Goal: Task Accomplishment & Management: Complete application form

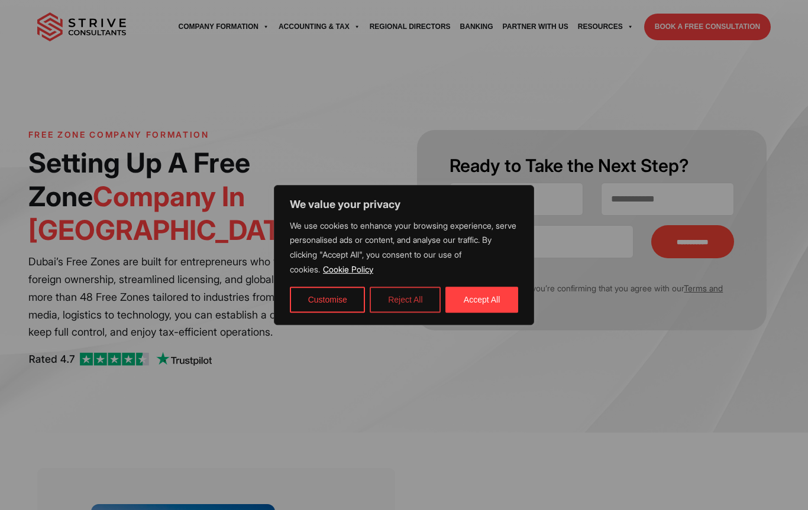
click at [411, 306] on button "Reject All" at bounding box center [405, 300] width 71 height 26
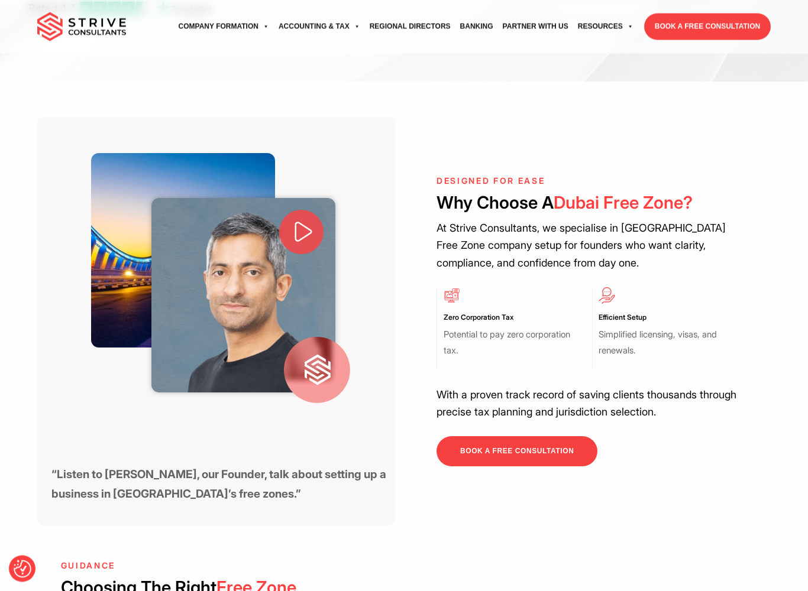
scroll to position [351, 0]
click at [295, 222] on icon at bounding box center [304, 232] width 18 height 21
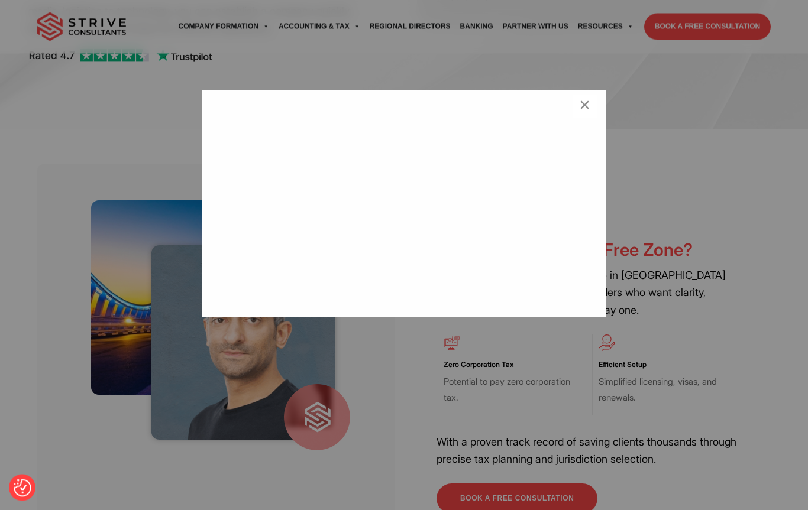
scroll to position [280, 0]
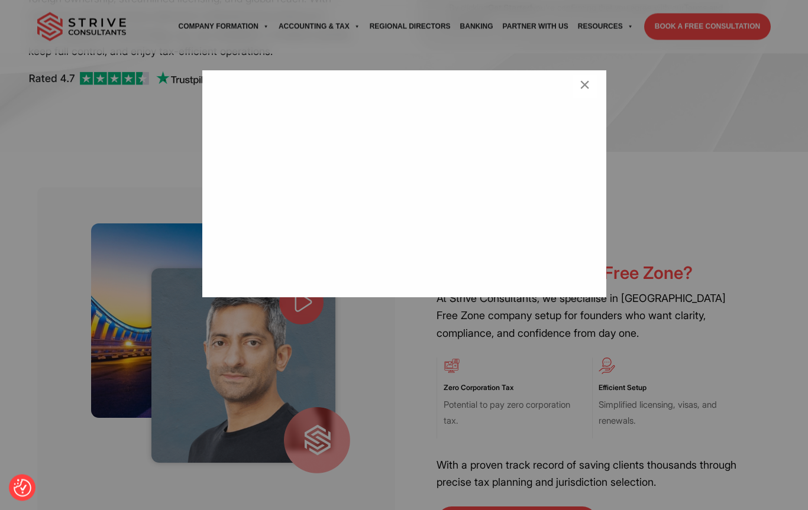
click at [289, 363] on div "×" at bounding box center [404, 255] width 808 height 510
click at [577, 89] on button "×" at bounding box center [585, 87] width 24 height 24
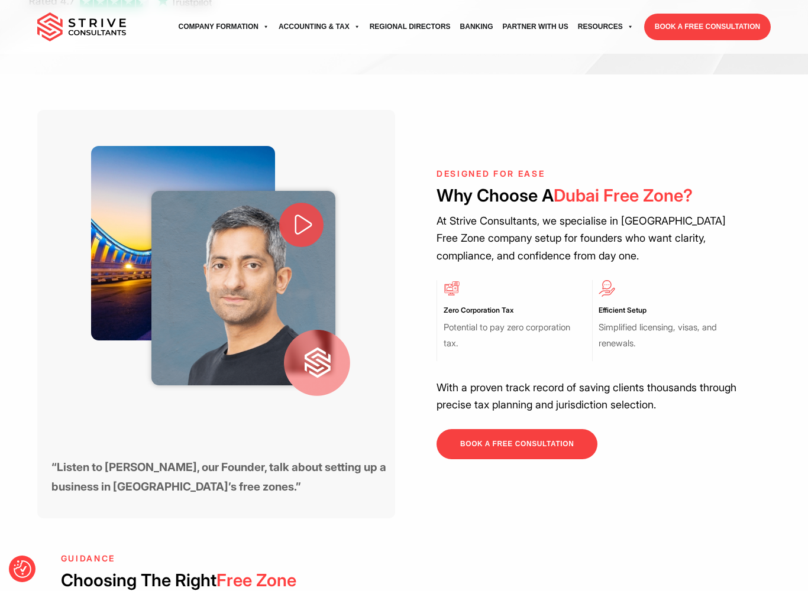
scroll to position [370, 0]
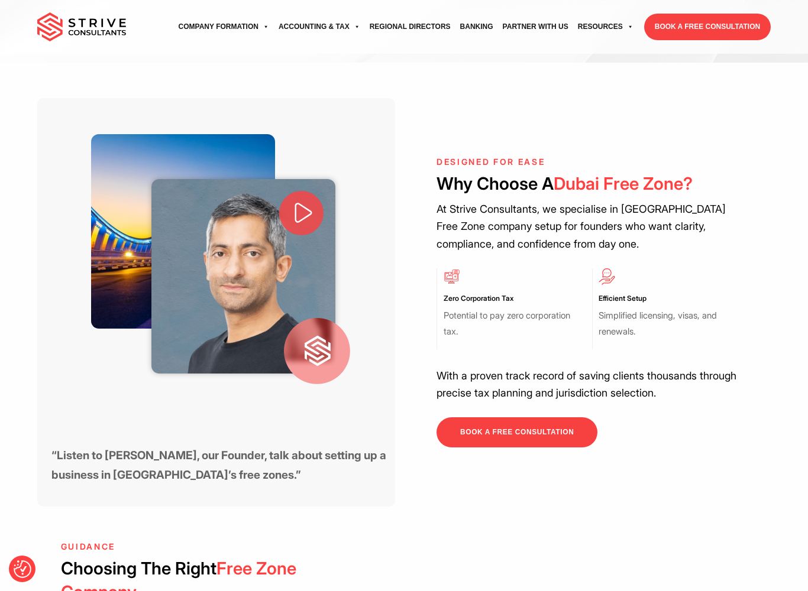
click at [473, 418] on link "BOOK A FREE CONSULTATION" at bounding box center [516, 433] width 161 height 30
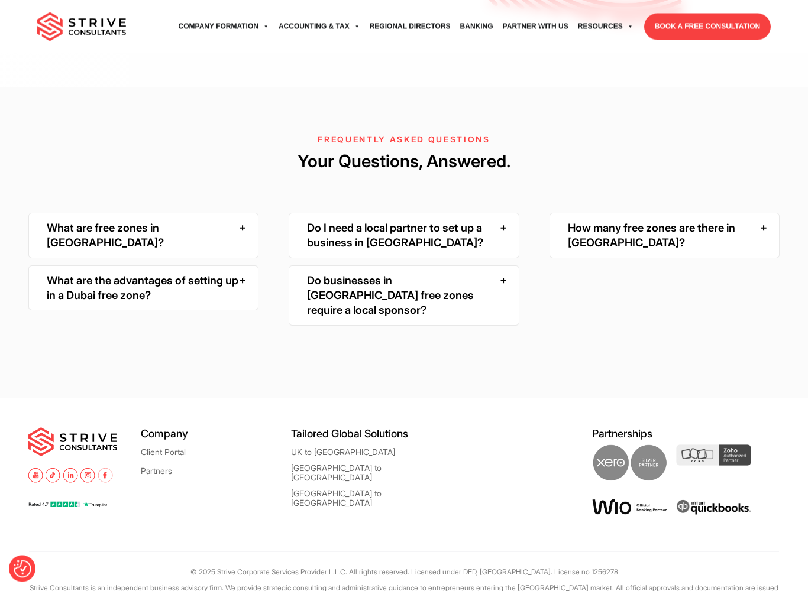
scroll to position [2500, 0]
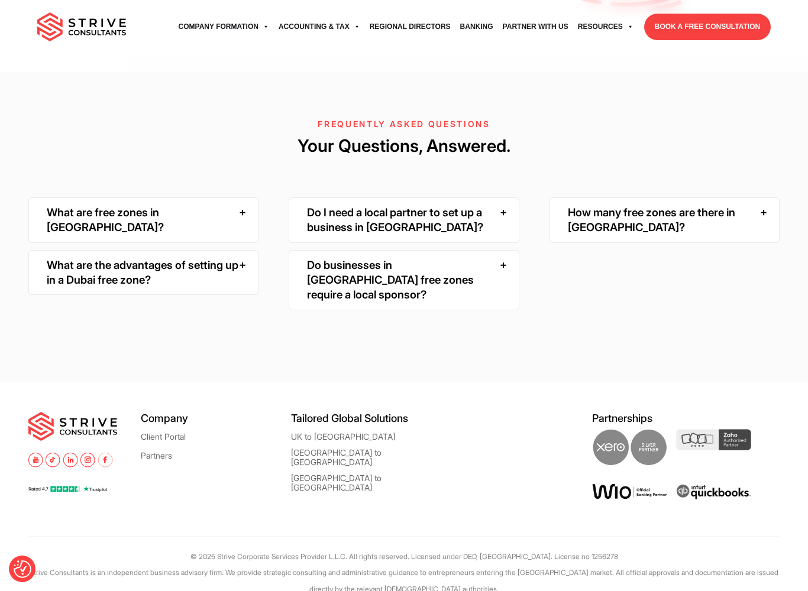
click at [307, 243] on div "Do I need a local partner to set up a business in Dubai?" at bounding box center [404, 221] width 231 height 46
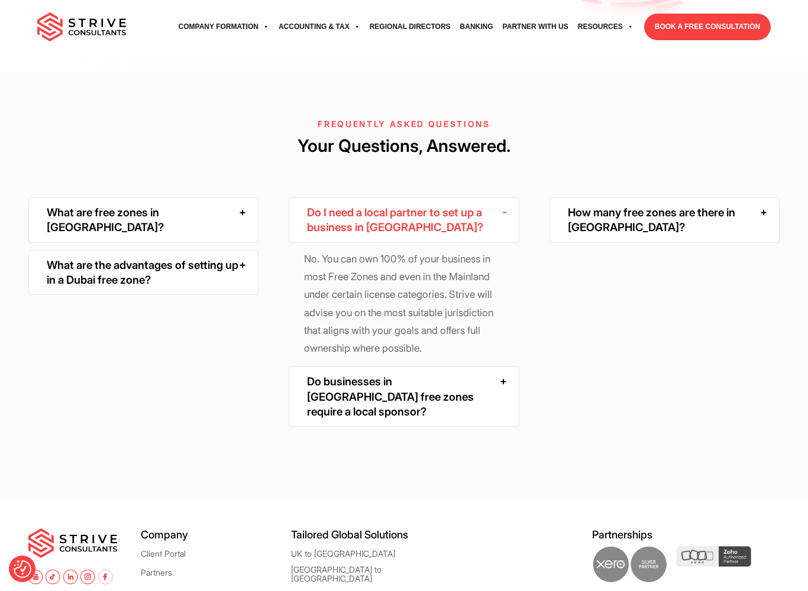
click at [350, 427] on div "Do businesses in Dubai free zones require a local sponsor?" at bounding box center [404, 397] width 231 height 60
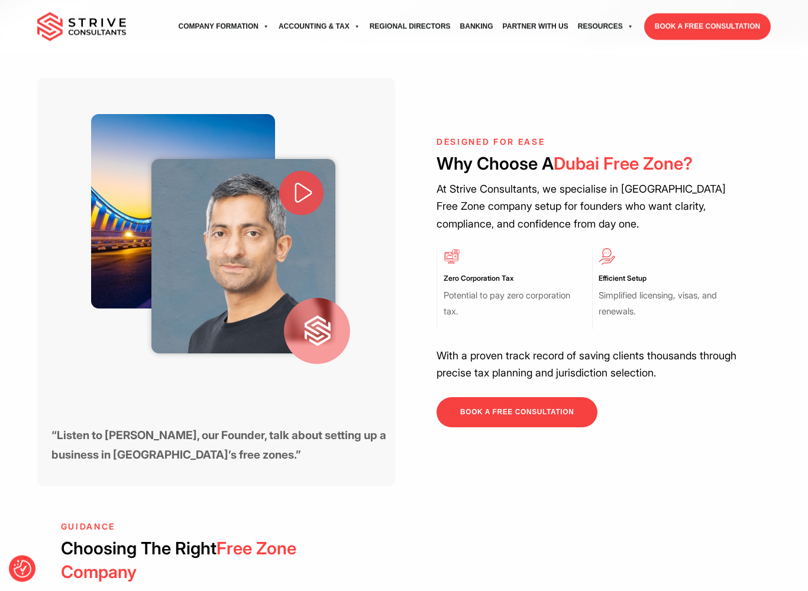
scroll to position [391, 0]
click at [129, 208] on div at bounding box center [183, 211] width 184 height 195
click at [119, 428] on strong "“Listen to Pali Banwait, our Founder, talk about setting up a business in Dubai…" at bounding box center [218, 445] width 335 height 34
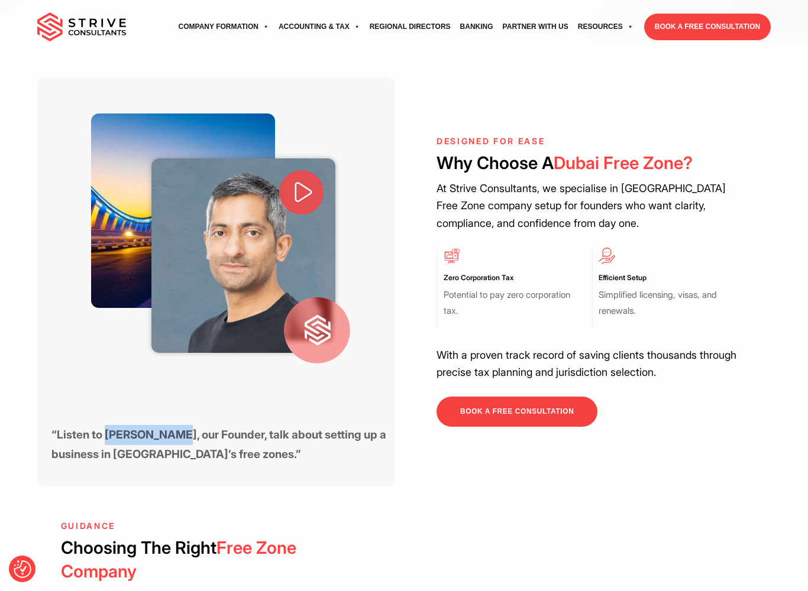
copy strong "Pali Banwait"
click at [463, 397] on link "BOOK A FREE CONSULTATION" at bounding box center [516, 412] width 161 height 30
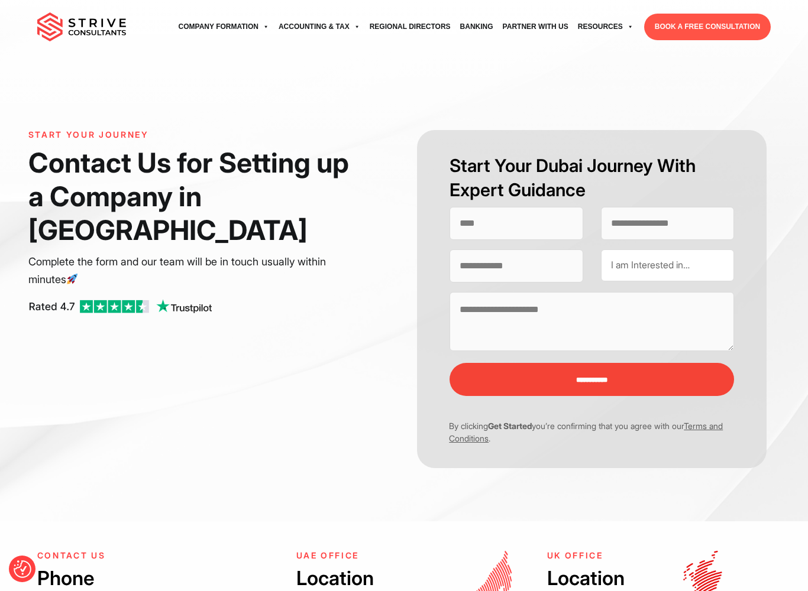
select select "Contact form"
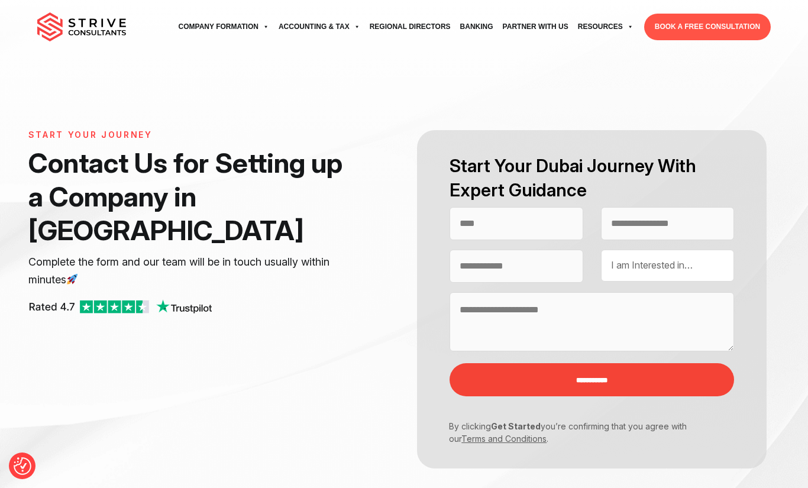
select select "Contact form"
type input "*****"
click at [623, 227] on input "Contact form" at bounding box center [667, 223] width 133 height 33
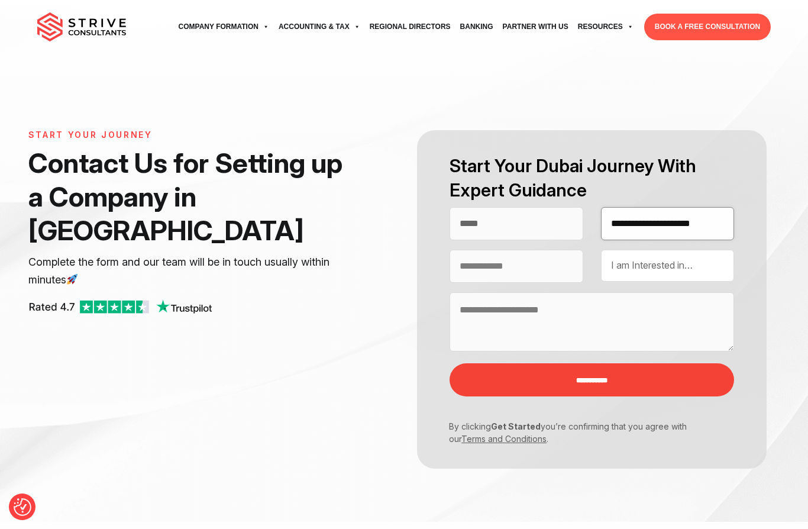
click at [674, 221] on input "**********" at bounding box center [667, 223] width 133 height 33
click at [674, 222] on input "**********" at bounding box center [667, 223] width 133 height 33
type input "**********"
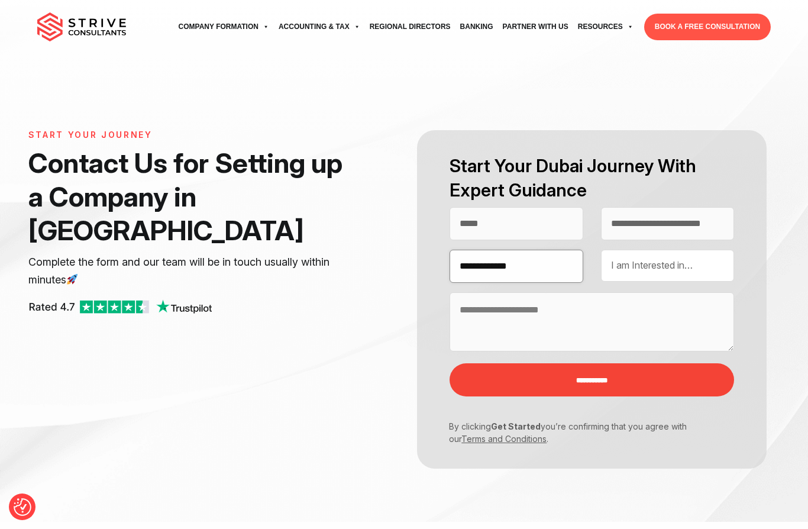
type input "**********"
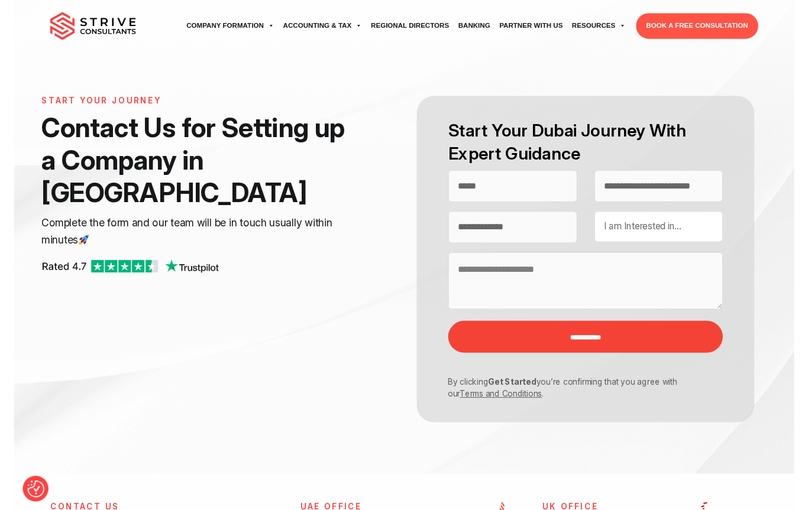
scroll to position [40, 0]
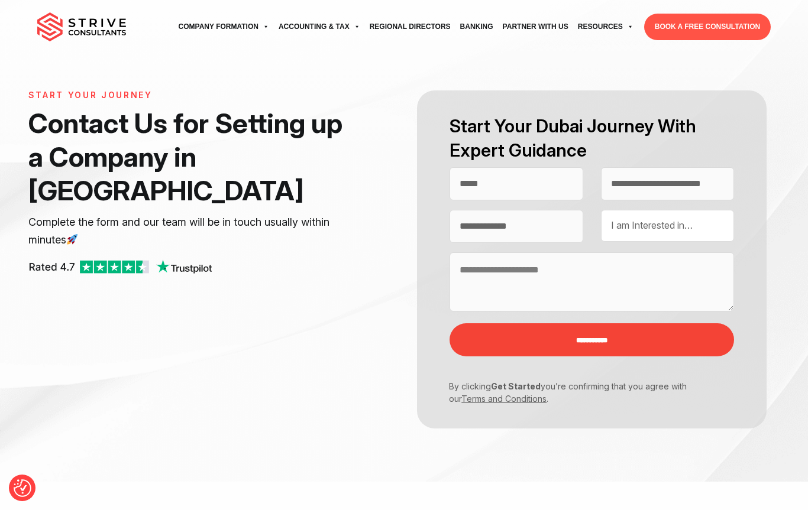
drag, startPoint x: 674, startPoint y: 222, endPoint x: 676, endPoint y: 238, distance: 16.1
click at [669, 231] on div "I am Interested in… UAE Company Formation UAE Residency & Visa UAE Business Ban…" at bounding box center [667, 226] width 133 height 32
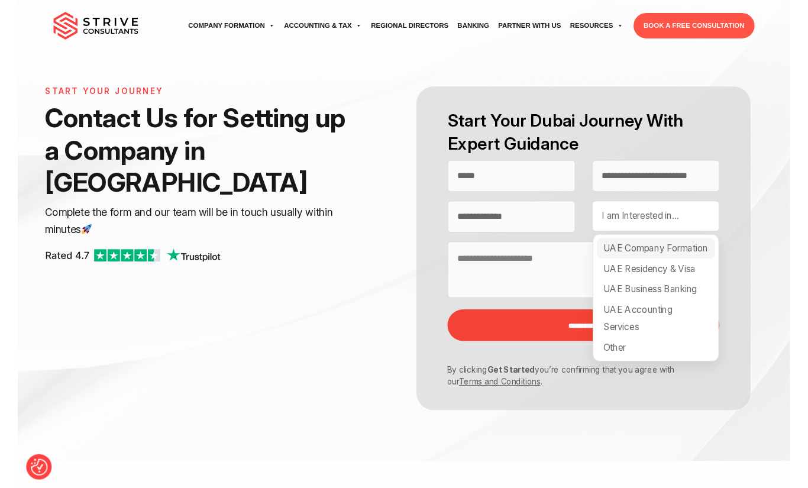
scroll to position [8, 0]
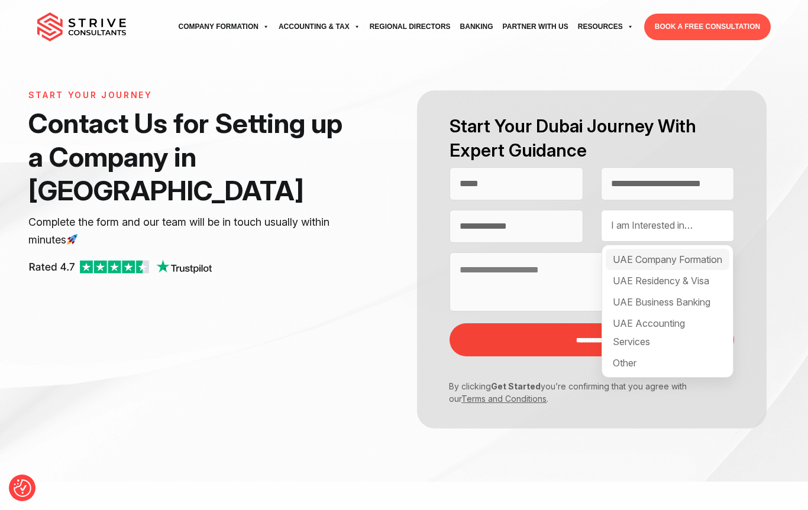
click at [649, 267] on div "UAE Company Formation" at bounding box center [668, 259] width 124 height 21
select select "**********"
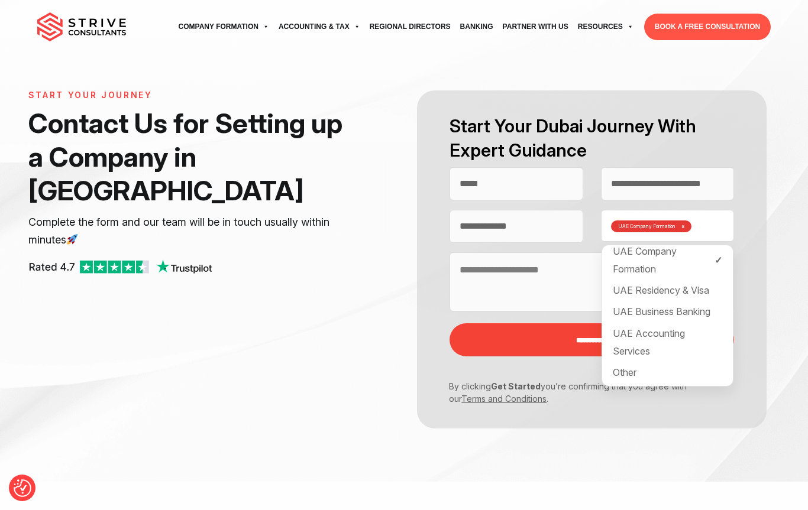
click at [561, 267] on textarea "Contact form" at bounding box center [591, 282] width 284 height 59
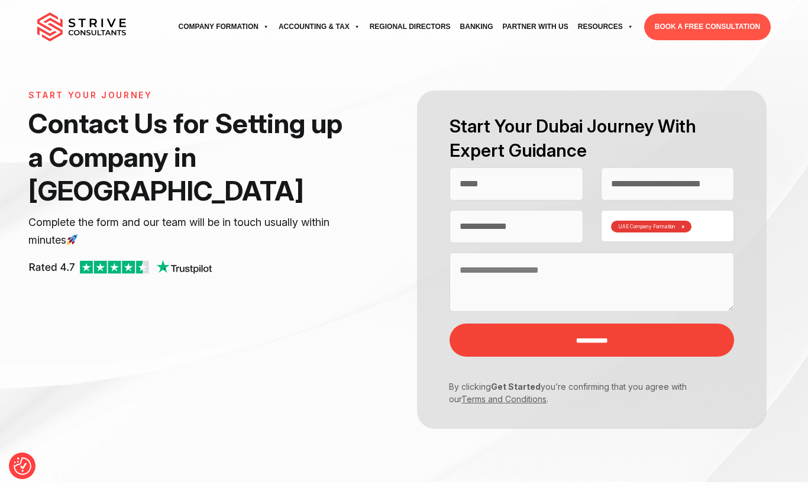
click at [638, 233] on div "UAE Company Formation × UAE Company Formation UAE Residency & Visa UAE Business…" at bounding box center [667, 226] width 133 height 32
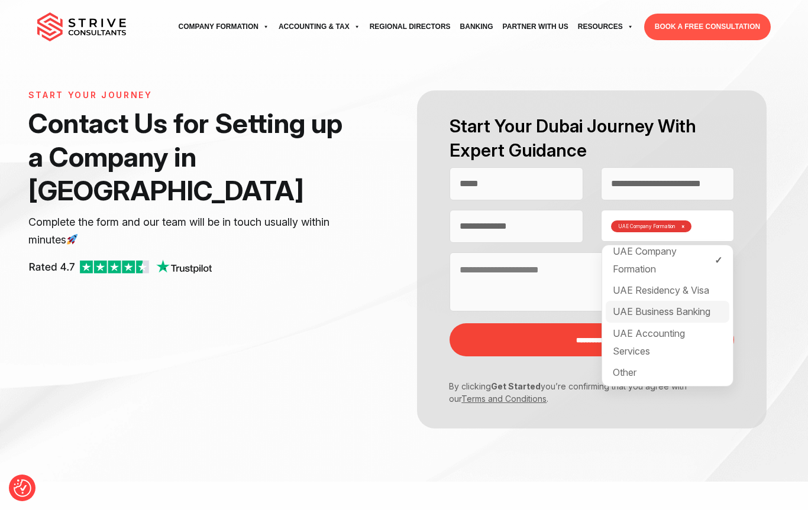
click at [646, 308] on div "UAE Business Banking" at bounding box center [668, 311] width 124 height 21
click at [648, 291] on div "UAE Residency & Visa" at bounding box center [668, 290] width 124 height 21
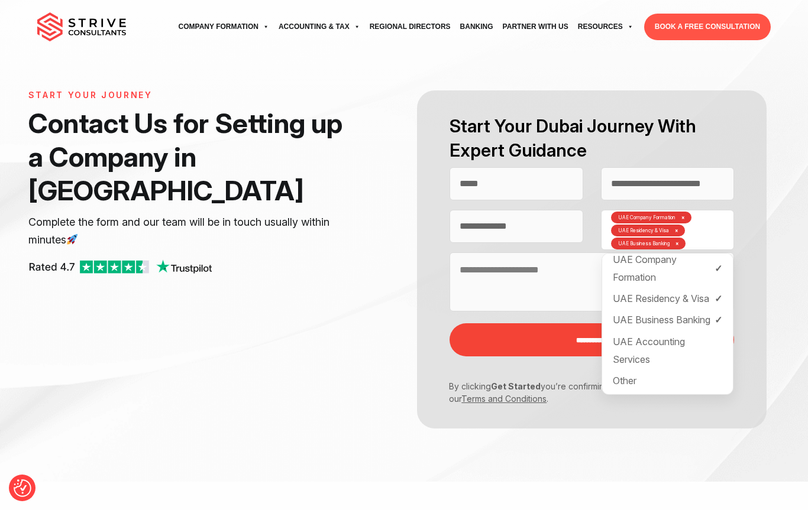
click at [557, 288] on textarea "Contact form" at bounding box center [591, 282] width 284 height 59
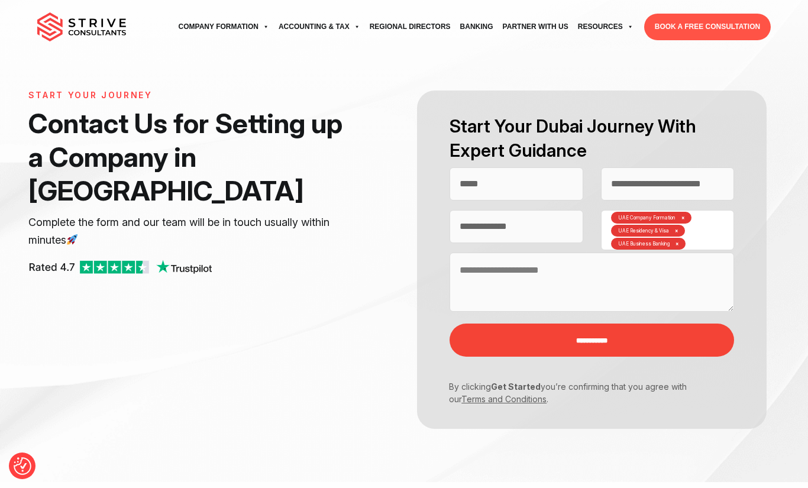
paste textarea "**********"
click at [704, 276] on textarea "**********" at bounding box center [591, 282] width 284 height 59
paste textarea "**********"
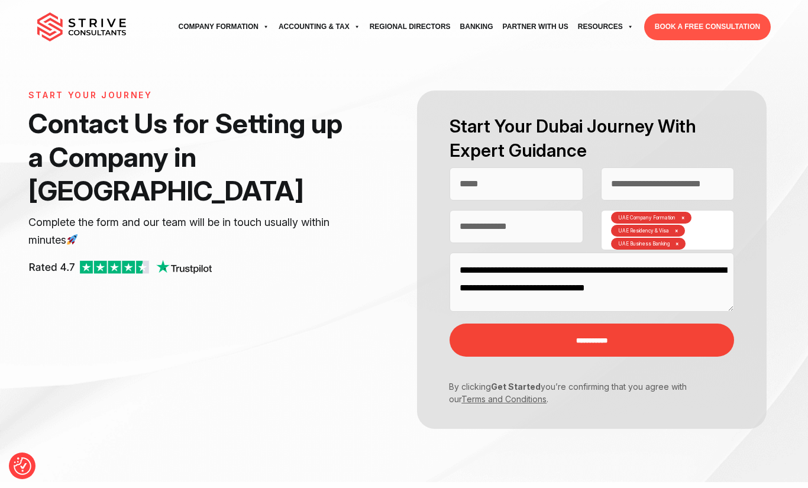
drag, startPoint x: 638, startPoint y: 269, endPoint x: 567, endPoint y: 287, distance: 72.7
click at [567, 287] on textarea "**********" at bounding box center [591, 282] width 284 height 59
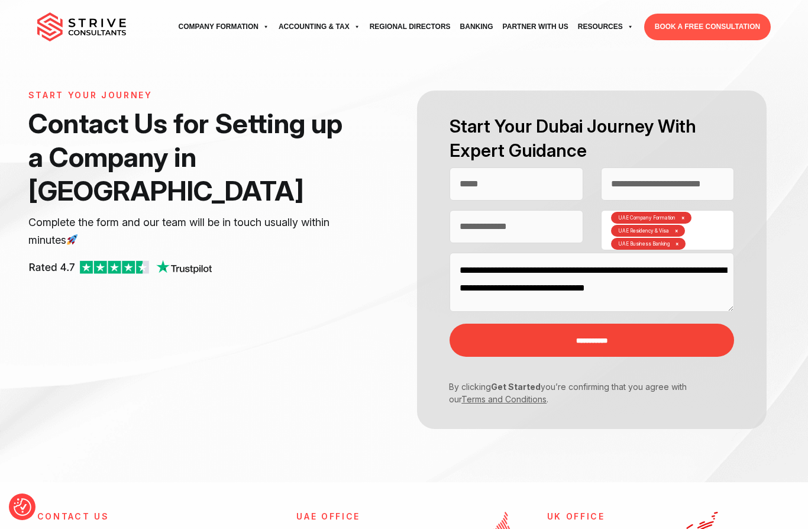
click at [567, 287] on textarea "**********" at bounding box center [591, 282] width 284 height 59
click at [567, 284] on textarea "**********" at bounding box center [591, 282] width 284 height 59
click at [506, 284] on textarea "**********" at bounding box center [591, 282] width 284 height 59
click at [504, 289] on textarea "**********" at bounding box center [591, 282] width 284 height 59
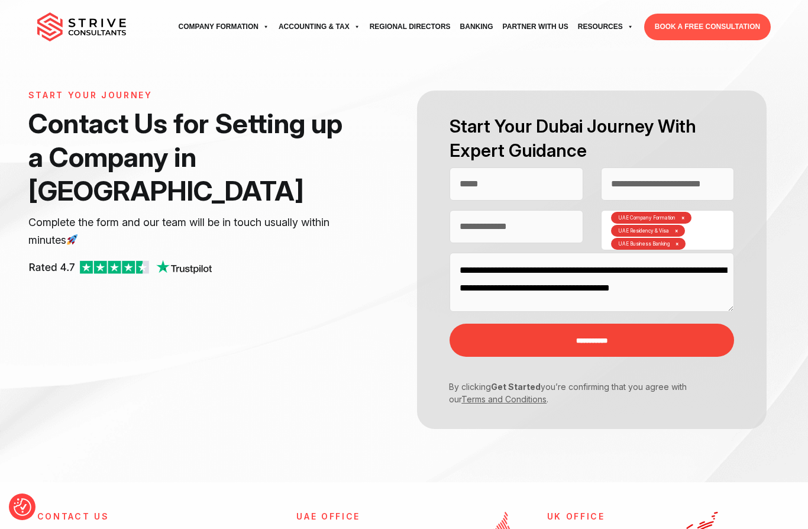
click at [536, 312] on div "**********" at bounding box center [591, 288] width 284 height 71
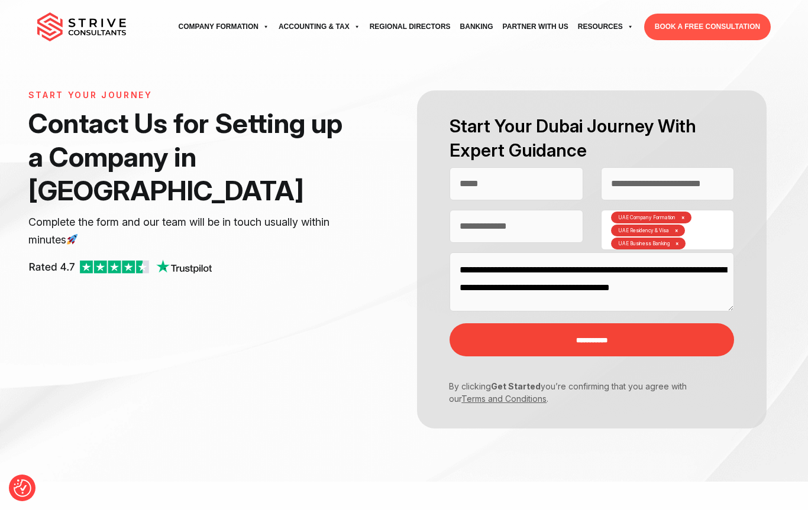
click at [531, 305] on textarea "**********" at bounding box center [591, 282] width 284 height 59
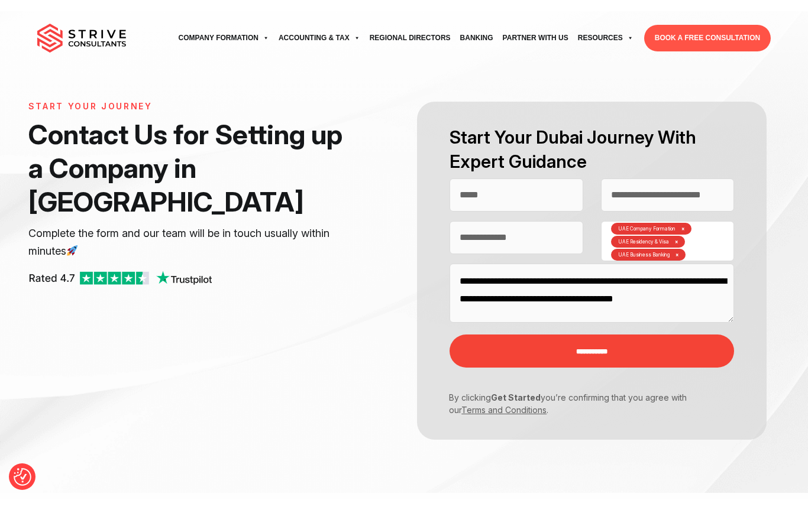
scroll to position [1, 0]
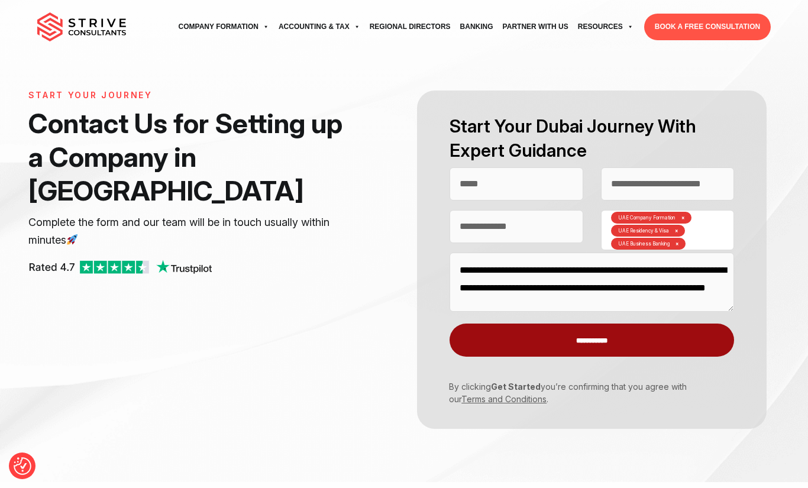
type textarea "**********"
click at [536, 335] on input "**********" at bounding box center [591, 340] width 284 height 33
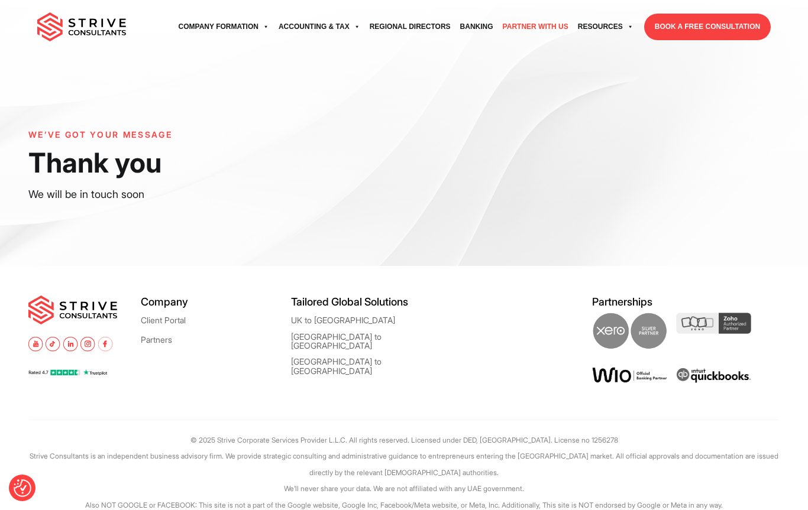
click at [509, 33] on link "Partner with Us" at bounding box center [535, 27] width 75 height 33
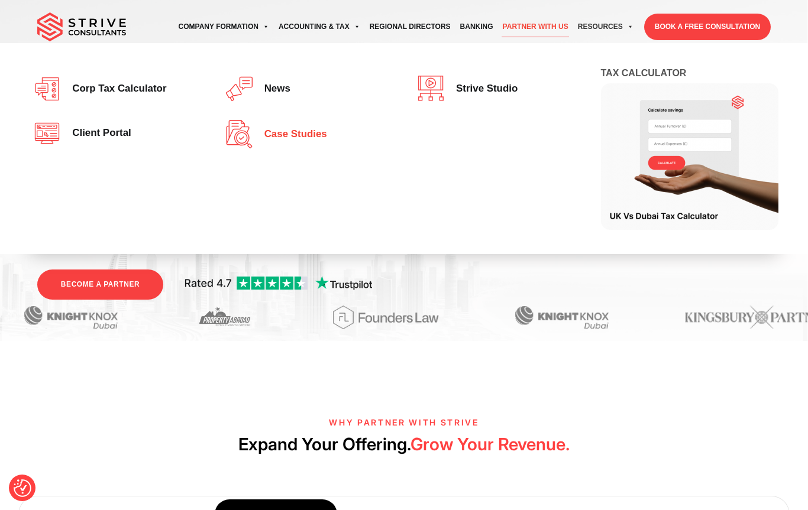
click at [247, 134] on img at bounding box center [242, 134] width 33 height 28
click at [267, 137] on span "Case studies" at bounding box center [292, 134] width 69 height 11
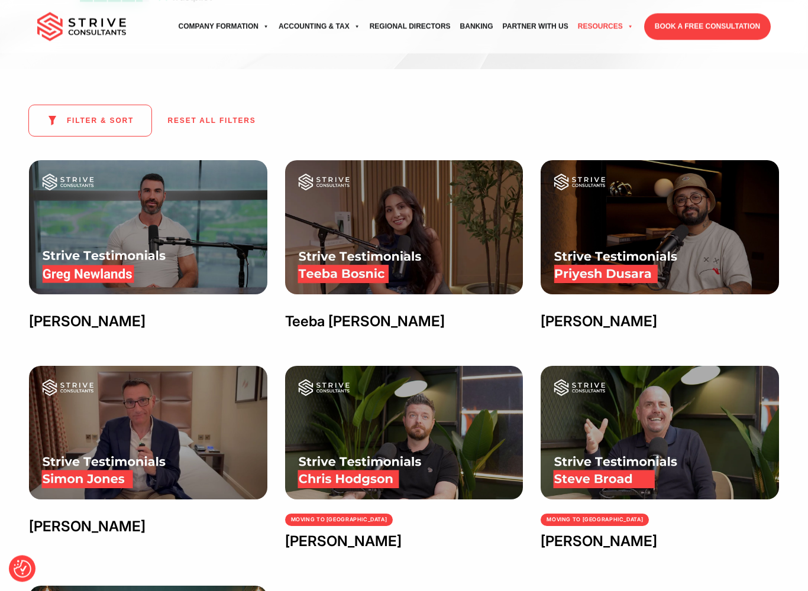
scroll to position [222, 0]
click at [172, 221] on img at bounding box center [148, 227] width 238 height 134
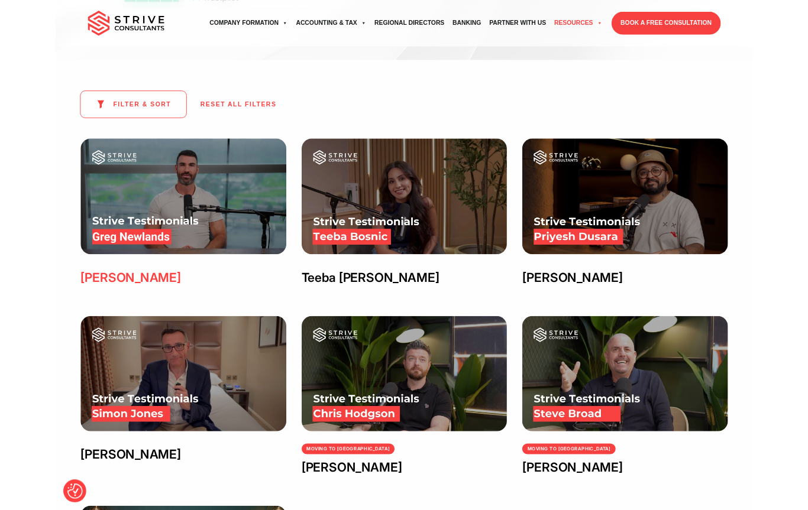
scroll to position [0, 0]
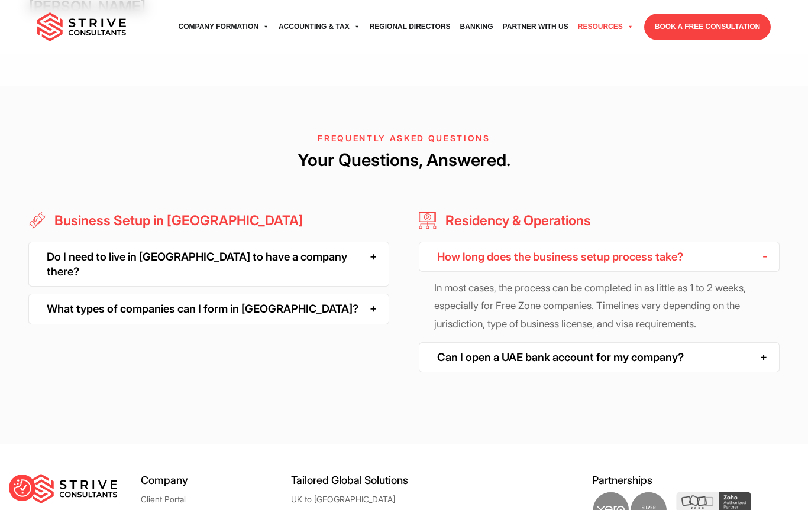
click at [522, 242] on div "How long does the business setup process take?" at bounding box center [599, 257] width 361 height 30
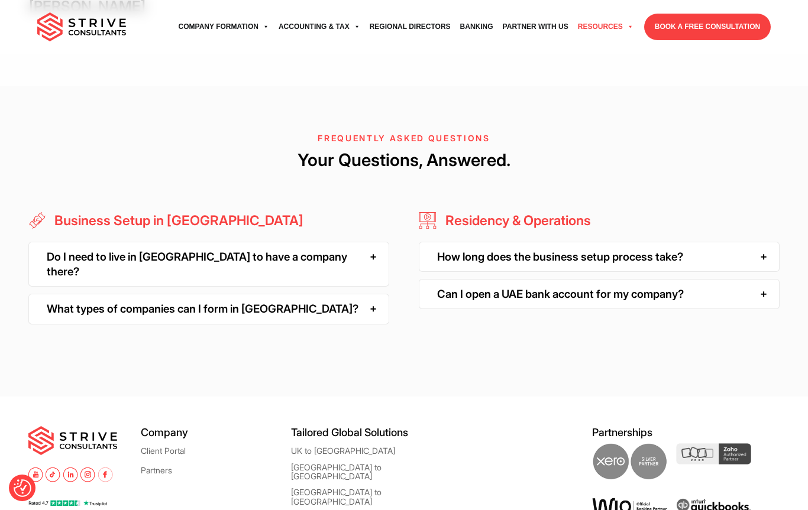
click at [522, 284] on div "Can I open a UAE bank account for my company?" at bounding box center [599, 294] width 361 height 30
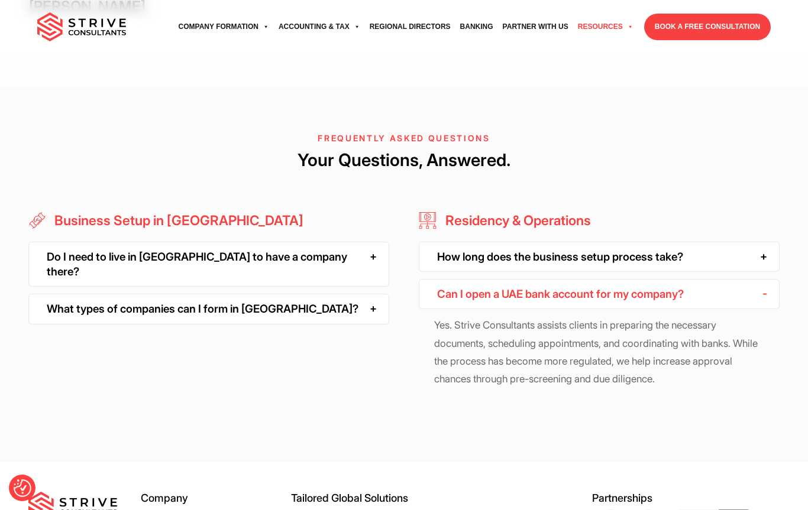
click at [520, 285] on div "Can I open a UAE bank account for my company?" at bounding box center [599, 294] width 361 height 30
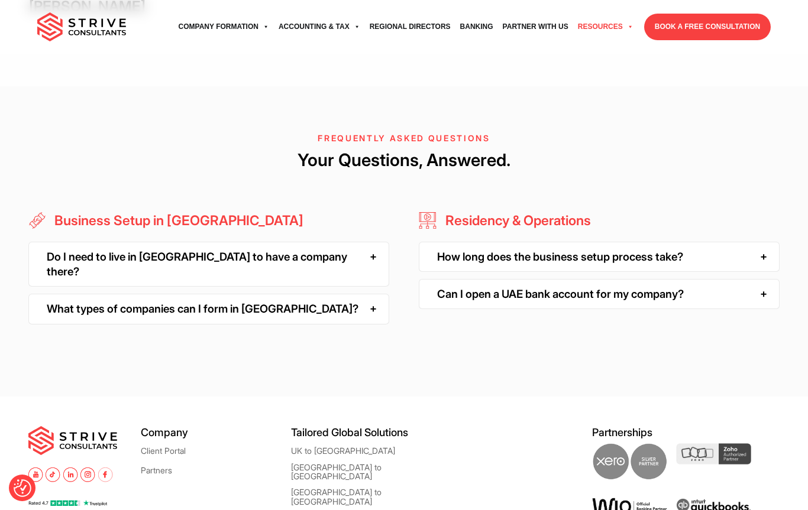
click at [216, 294] on div "What types of companies can I form in [GEOGRAPHIC_DATA]?" at bounding box center [208, 309] width 361 height 30
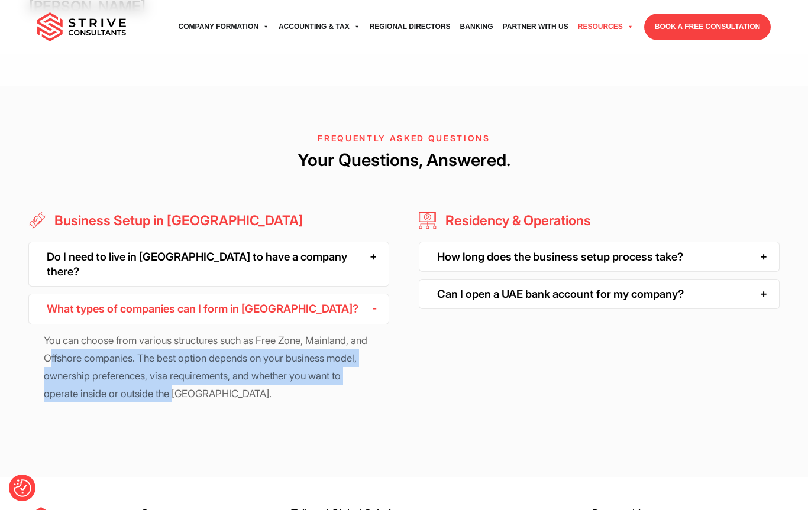
drag, startPoint x: 68, startPoint y: 326, endPoint x: 221, endPoint y: 352, distance: 154.9
click at [221, 352] on p "You can choose from various structures such as Free Zone, Mainland, and Offshor…" at bounding box center [209, 368] width 330 height 72
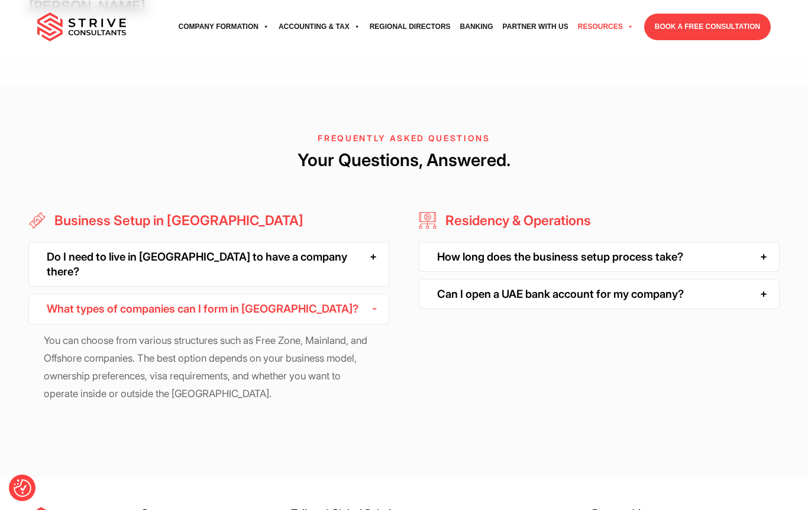
click at [157, 242] on div "Do I need to live in [GEOGRAPHIC_DATA] to have a company there?" at bounding box center [208, 265] width 361 height 46
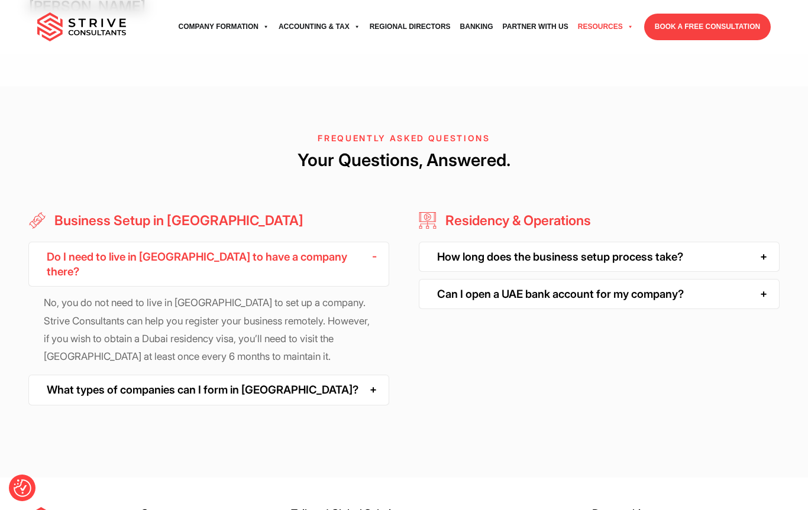
click at [264, 368] on div "Business Setup in [GEOGRAPHIC_DATA] Do I need to live in [GEOGRAPHIC_DATA] to h…" at bounding box center [208, 312] width 361 height 201
click at [263, 375] on div "What types of companies can I form in [GEOGRAPHIC_DATA]?" at bounding box center [208, 390] width 361 height 30
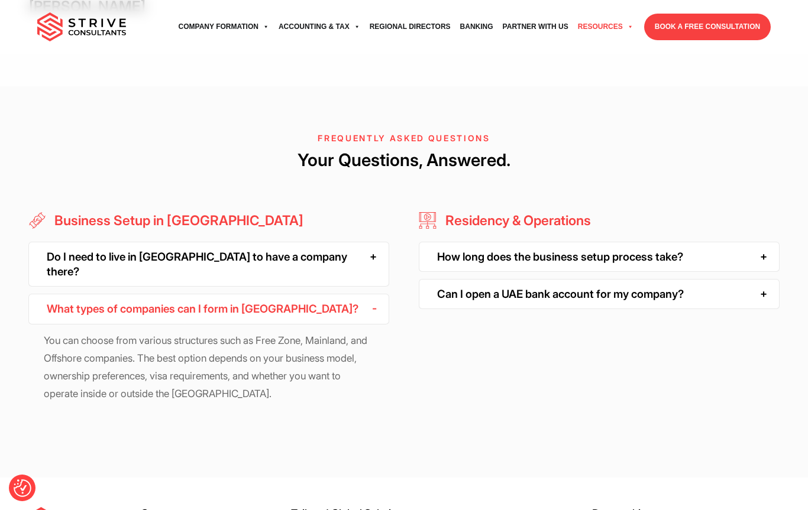
click at [243, 242] on div "Do I need to live in [GEOGRAPHIC_DATA] to have a company there?" at bounding box center [208, 265] width 361 height 46
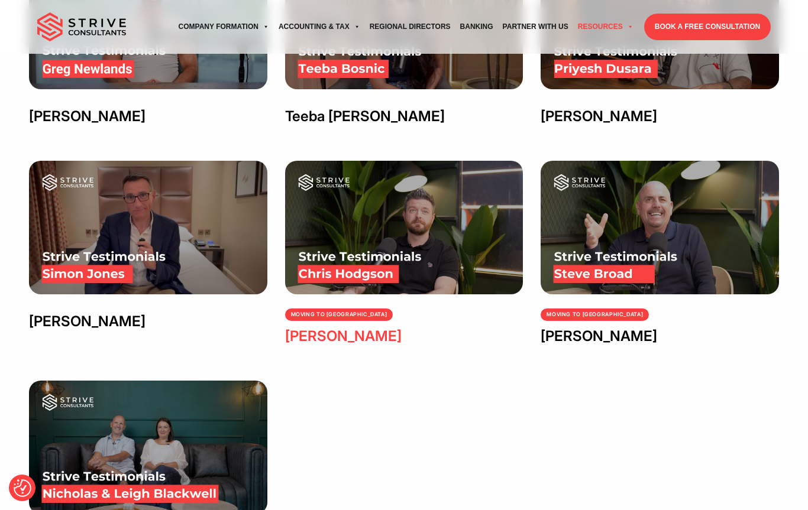
scroll to position [368, 0]
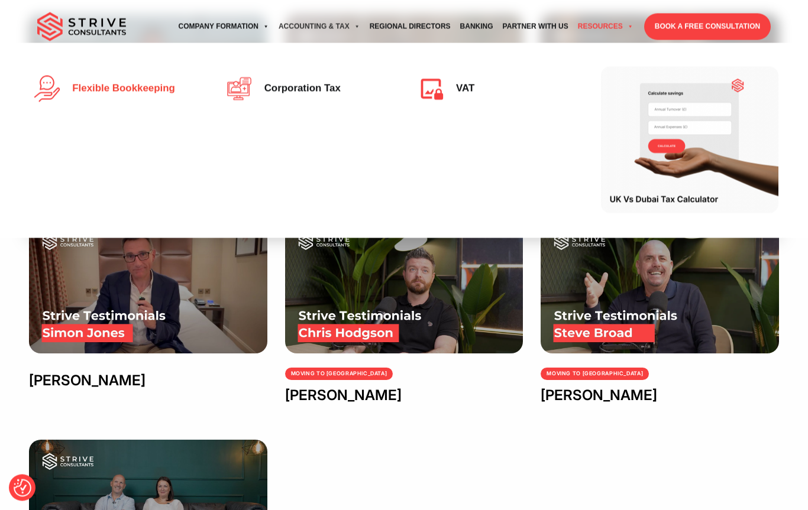
click at [170, 84] on span "Flexible Bookkeeping" at bounding box center [120, 88] width 109 height 11
click at [292, 97] on link "Corporation Tax" at bounding box center [308, 89] width 164 height 27
click at [711, 147] on img at bounding box center [689, 140] width 177 height 147
click at [258, 76] on img at bounding box center [242, 89] width 33 height 27
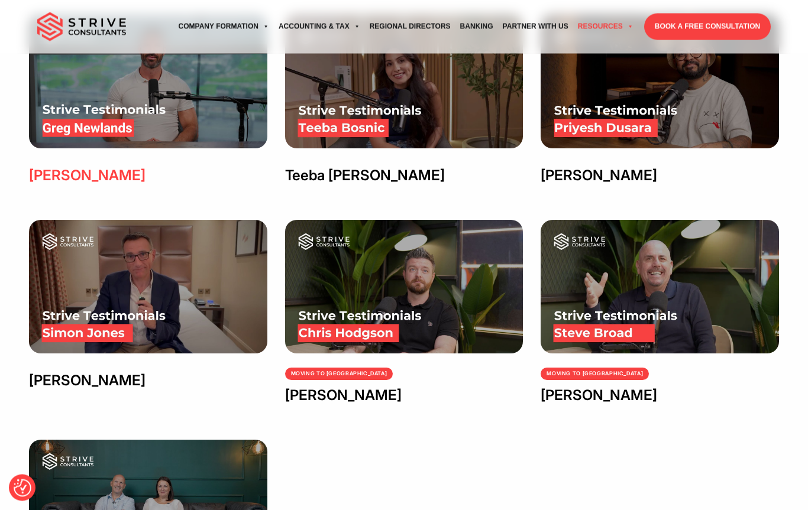
click at [266, 70] on img at bounding box center [148, 82] width 238 height 134
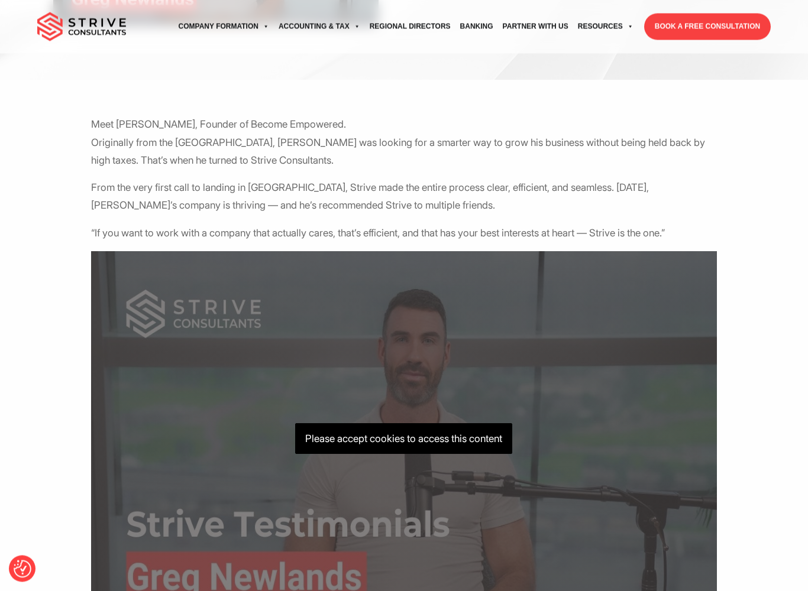
scroll to position [286, 0]
click at [345, 447] on p "Please accept cookies to access this content" at bounding box center [403, 438] width 217 height 31
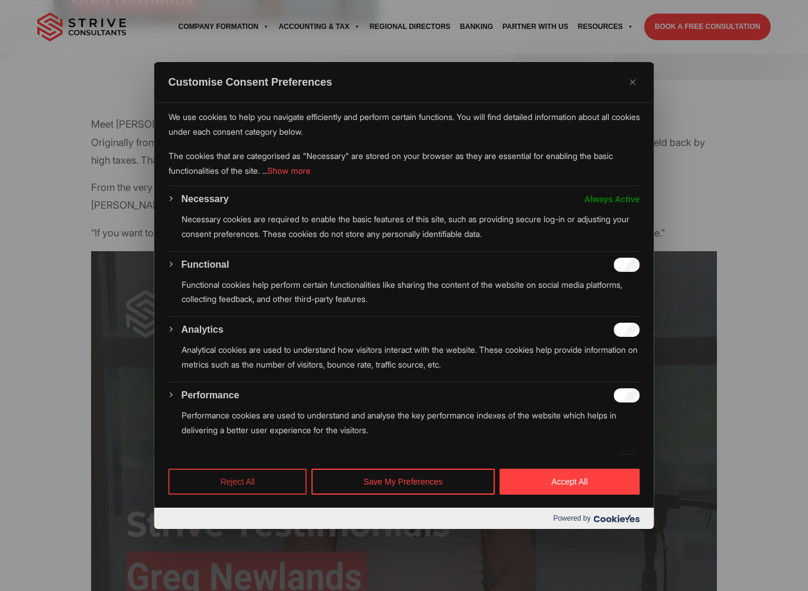
click at [269, 478] on button "Reject All" at bounding box center [238, 482] width 138 height 26
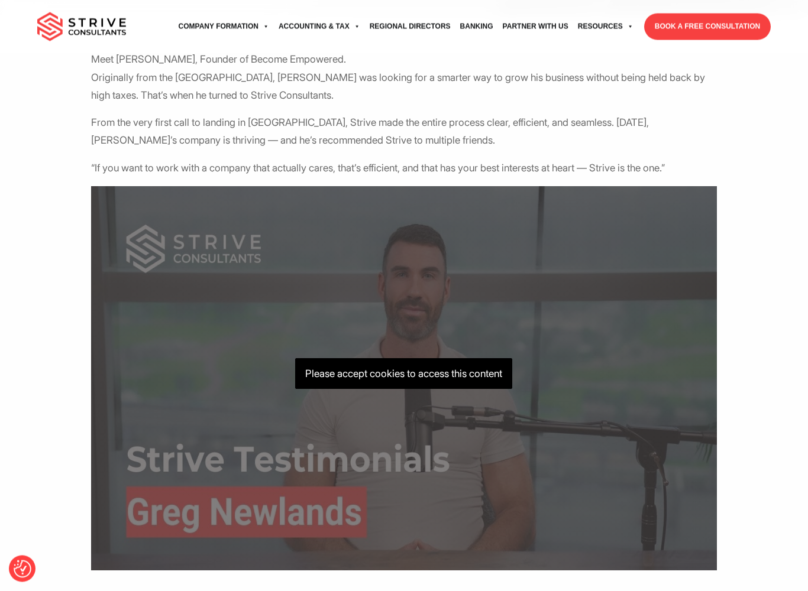
click at [325, 369] on p "Please accept cookies to access this content" at bounding box center [403, 374] width 217 height 31
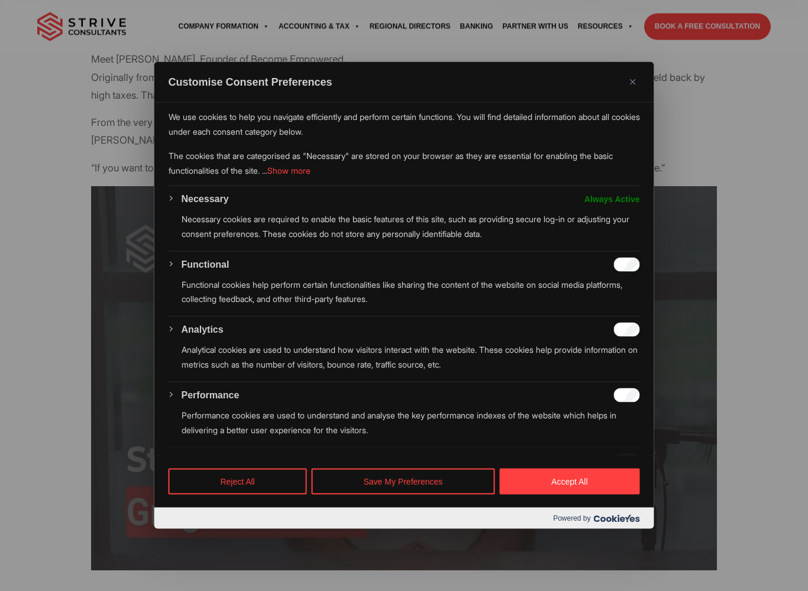
scroll to position [351, 0]
click at [558, 218] on p "Necessary cookies are required to enable the basic features of this site, such …" at bounding box center [411, 227] width 458 height 30
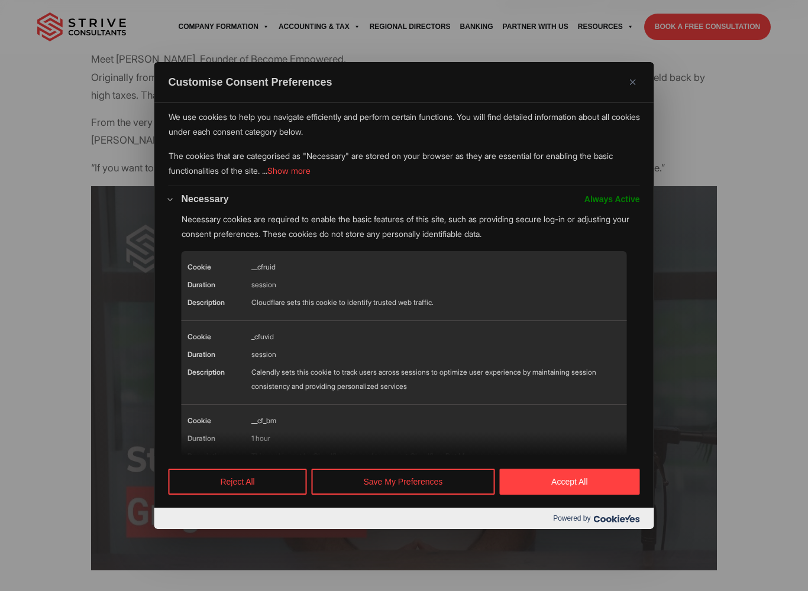
click at [0, 480] on div at bounding box center [404, 295] width 808 height 591
click at [88, 459] on div at bounding box center [404, 295] width 808 height 591
click at [214, 478] on button "Reject All" at bounding box center [238, 482] width 138 height 26
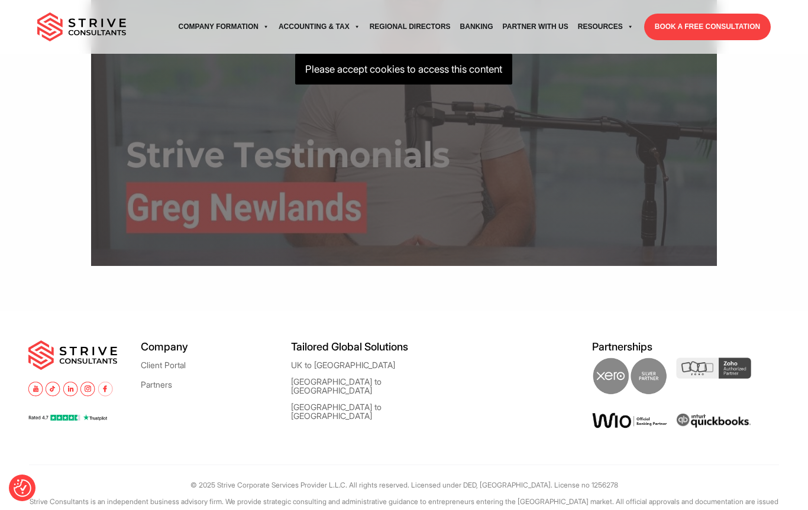
scroll to position [679, 0]
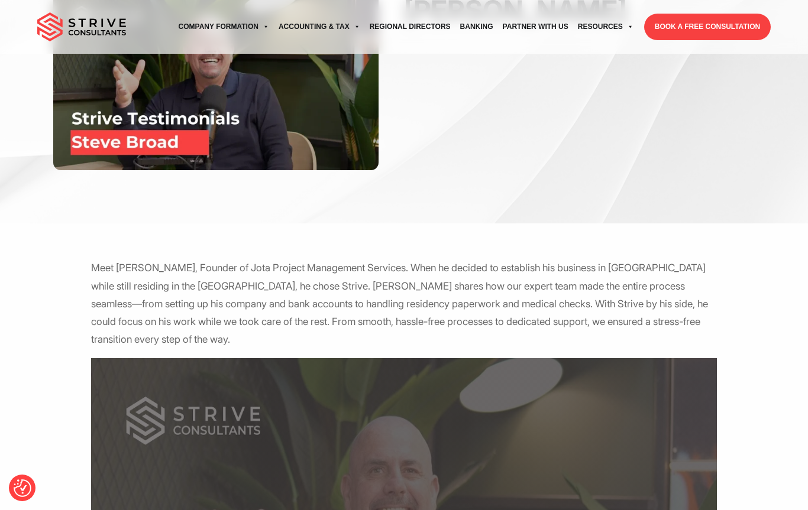
scroll to position [142, 0]
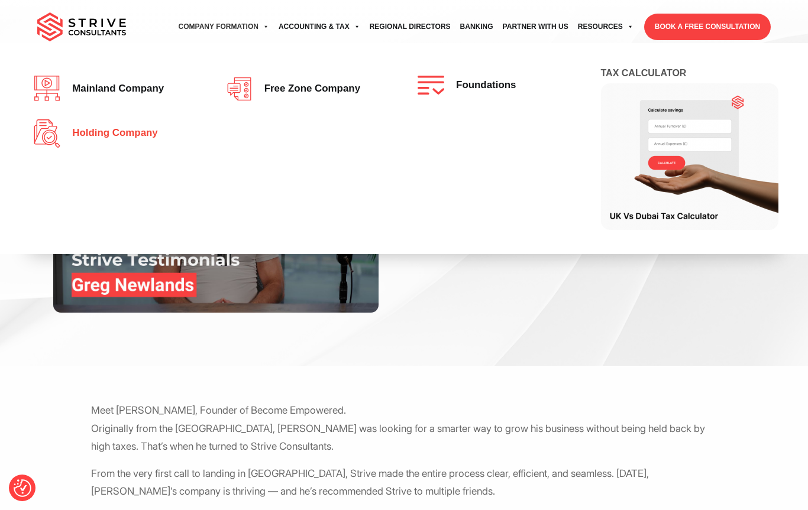
click at [106, 132] on span "Holding Company" at bounding box center [112, 133] width 92 height 11
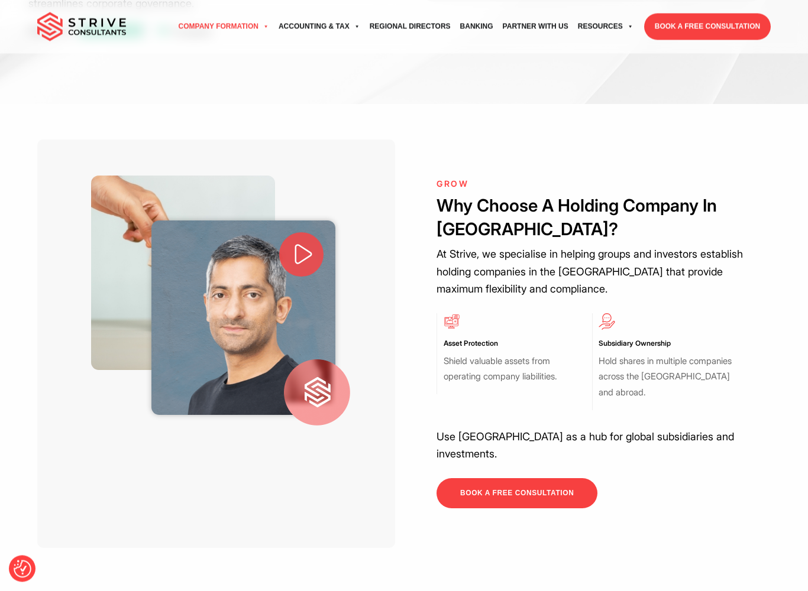
scroll to position [328, 0]
click at [299, 243] on icon at bounding box center [303, 255] width 25 height 25
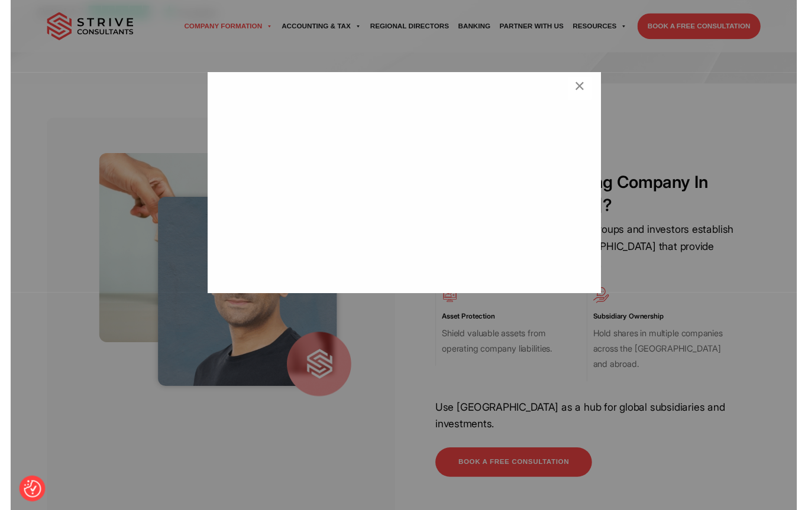
scroll to position [361, 0]
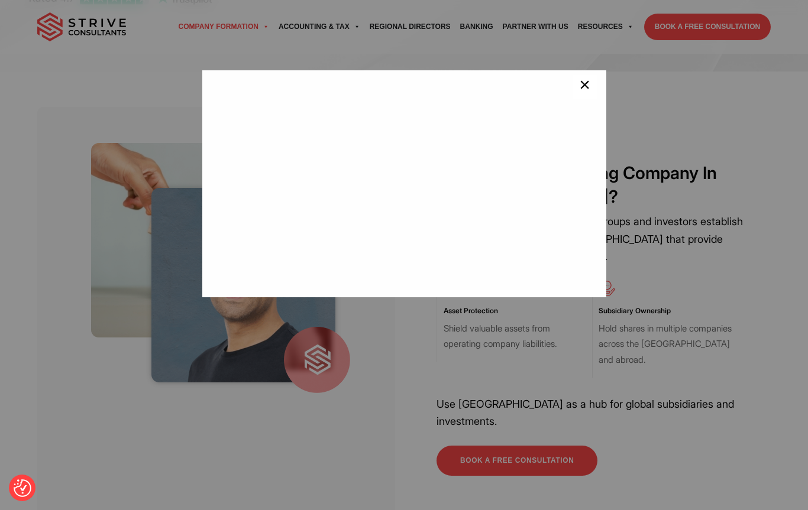
click at [584, 86] on span "×" at bounding box center [584, 87] width 11 height 24
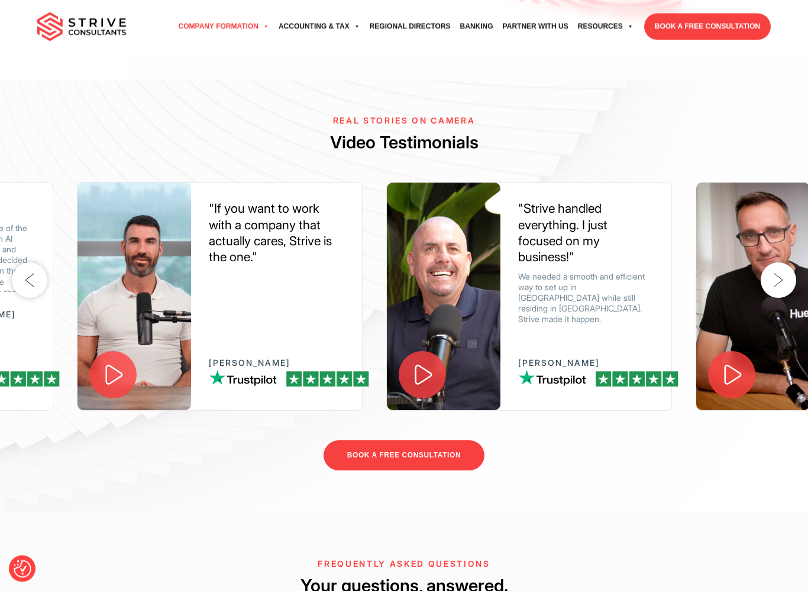
scroll to position [2360, 0]
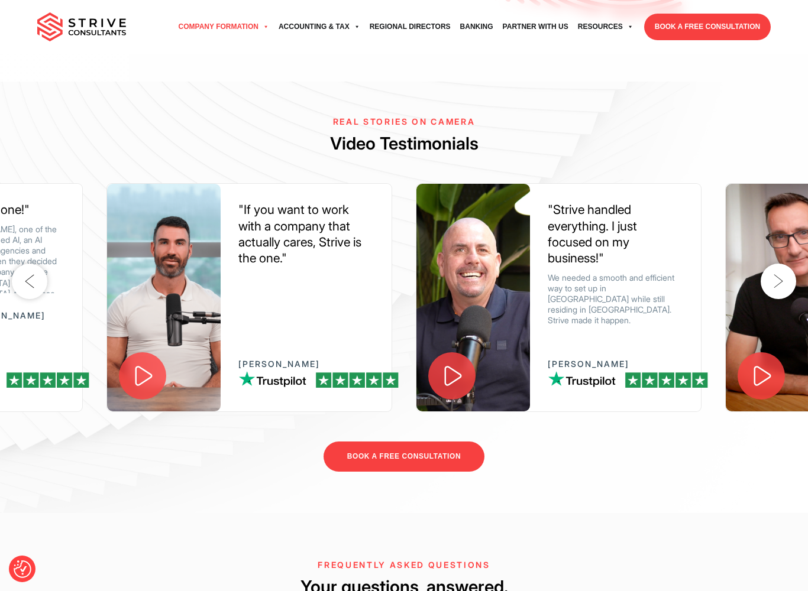
click at [132, 390] on icon at bounding box center [143, 376] width 27 height 27
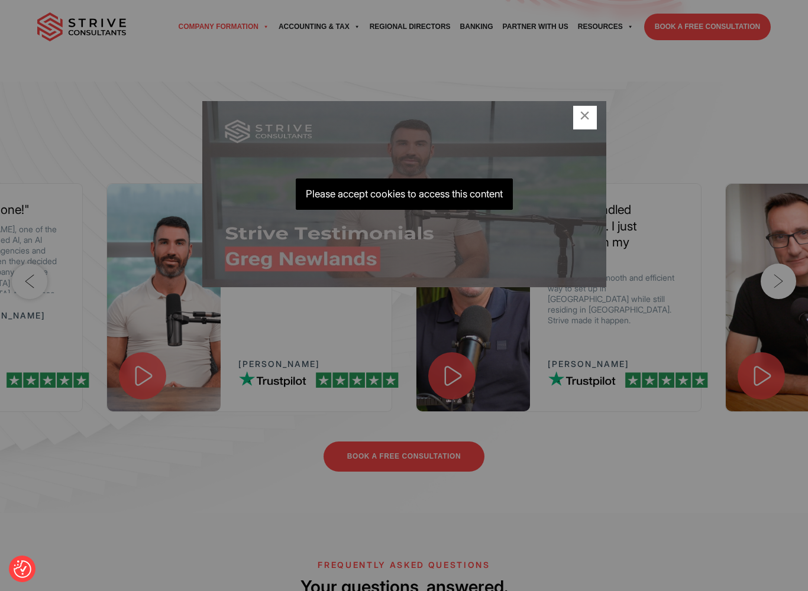
click at [94, 340] on div "Please accept cookies to access this content ×" at bounding box center [404, 295] width 808 height 591
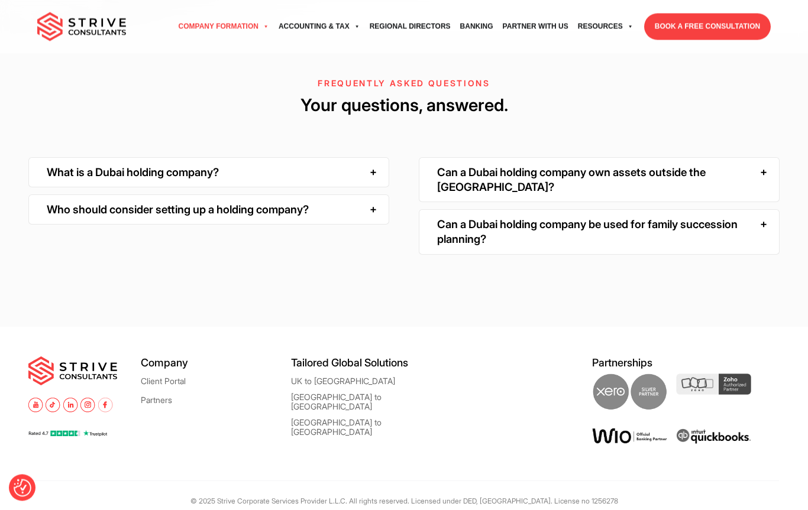
scroll to position [2842, 0]
click at [103, 187] on div "What is a Dubai holding company?" at bounding box center [208, 172] width 361 height 30
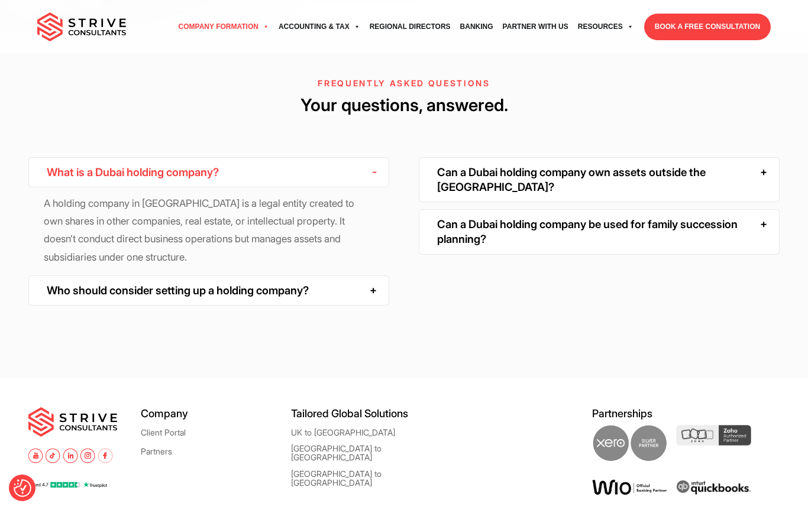
click at [491, 203] on div "Can a Dubai holding company own assets outside the UAE?" at bounding box center [599, 180] width 361 height 46
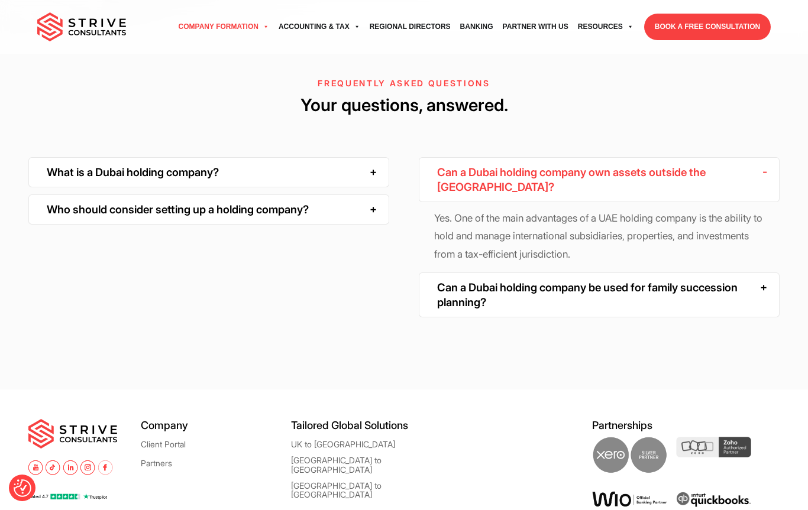
click at [461, 318] on div "Can a Dubai holding company be used for family succession planning?" at bounding box center [599, 296] width 361 height 46
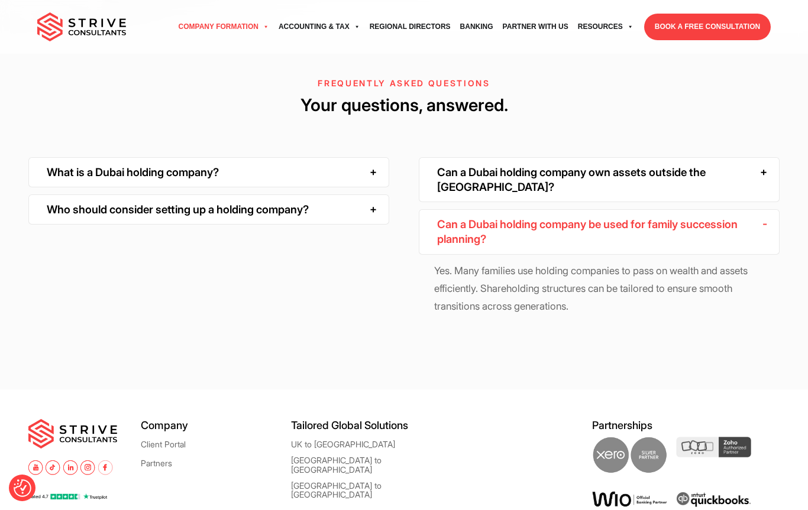
click at [167, 225] on div "Who should consider setting up a holding company?" at bounding box center [208, 210] width 361 height 30
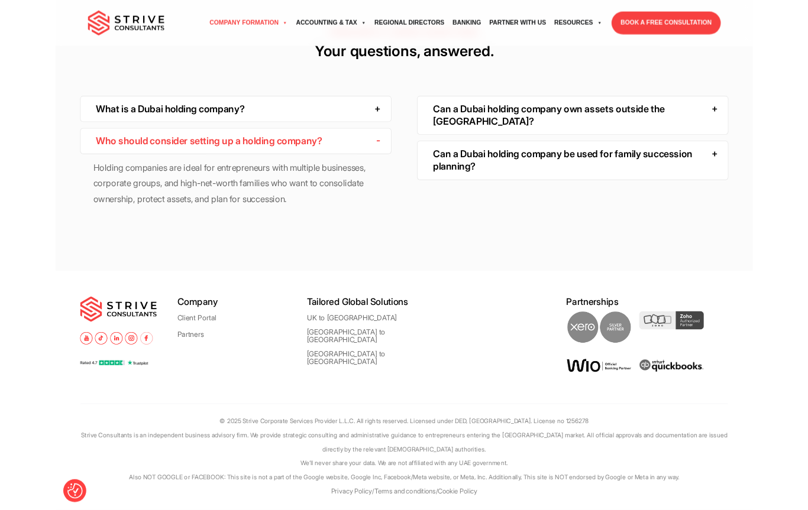
scroll to position [3010, 0]
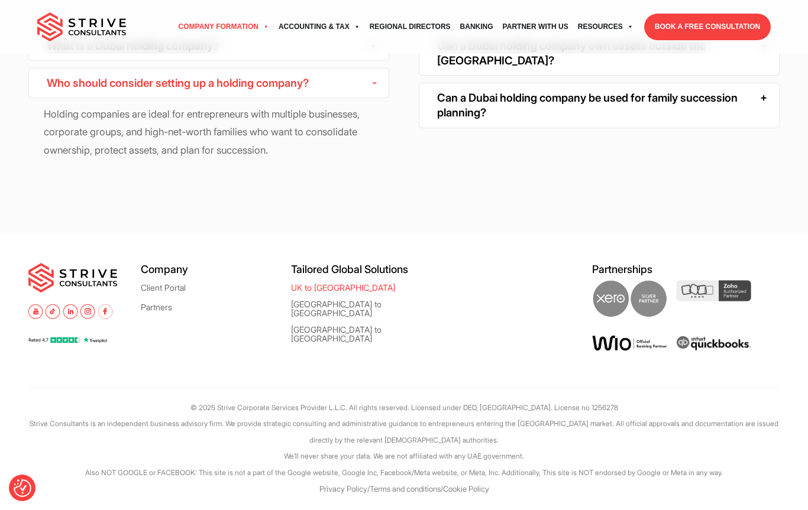
click at [306, 285] on link "UK to [GEOGRAPHIC_DATA]" at bounding box center [343, 287] width 104 height 9
click at [310, 287] on link "UK to [GEOGRAPHIC_DATA]" at bounding box center [343, 287] width 104 height 9
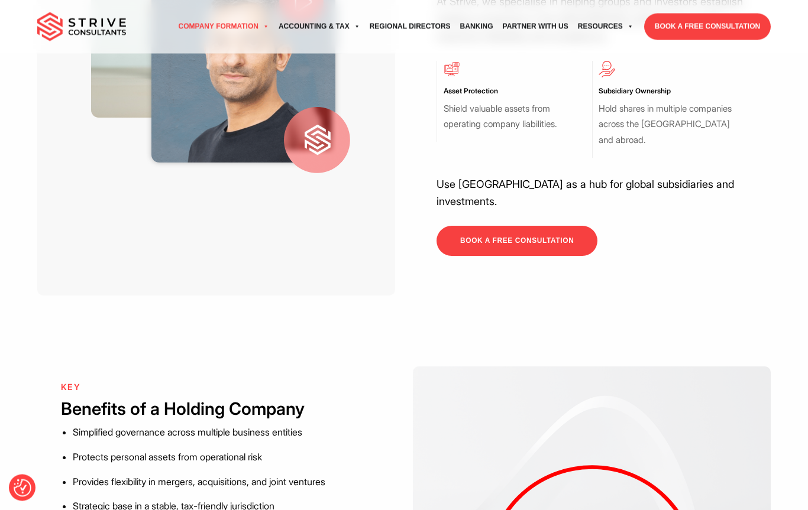
scroll to position [0, 0]
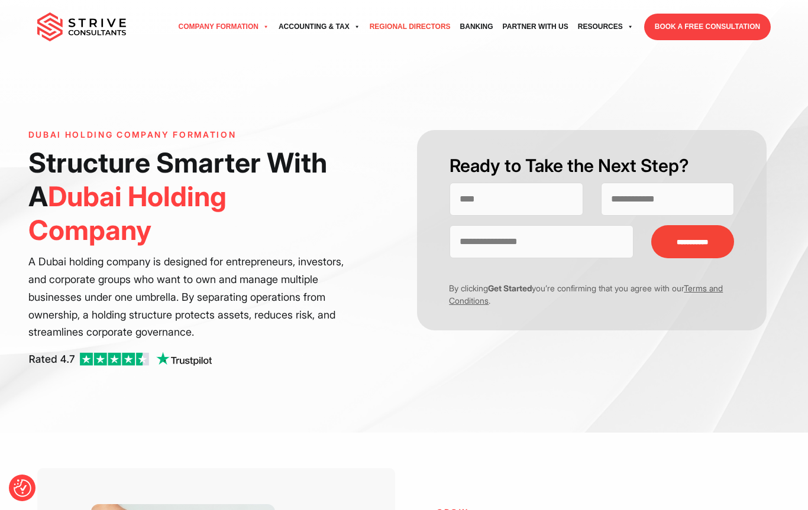
click at [394, 30] on link "Regional Directors" at bounding box center [410, 27] width 90 height 33
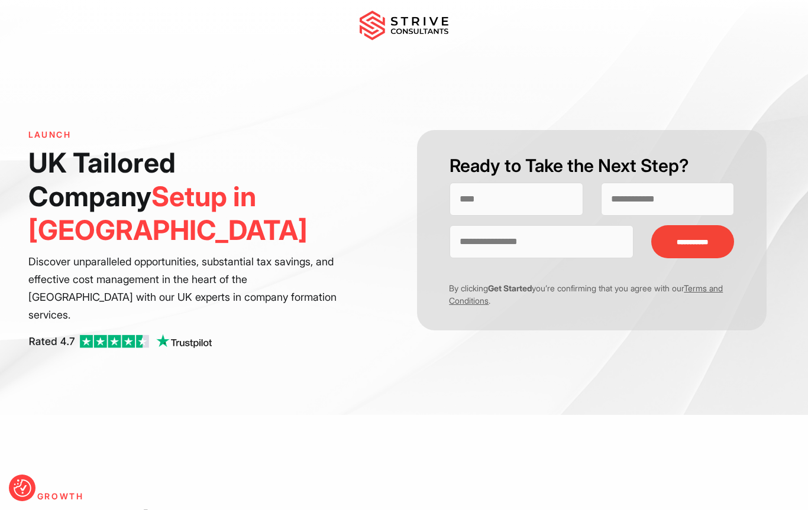
click at [386, 25] on img at bounding box center [404, 26] width 89 height 30
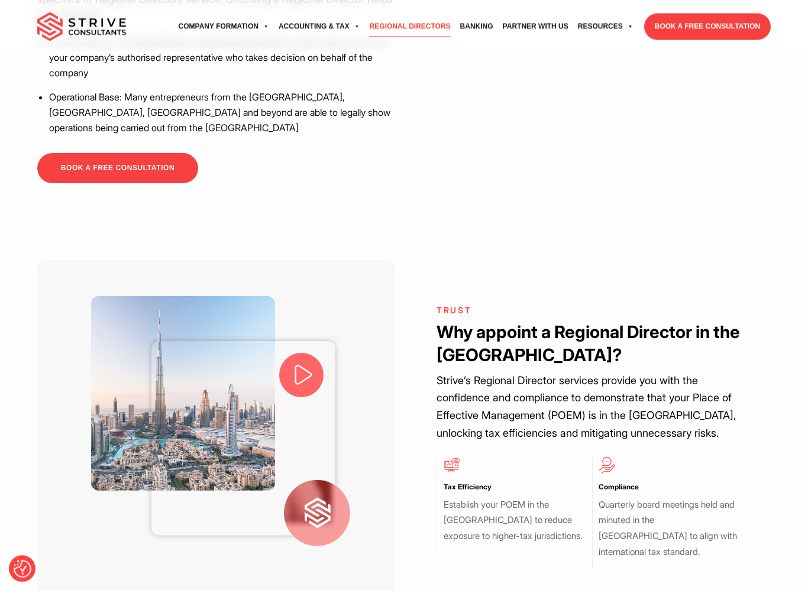
scroll to position [562, 0]
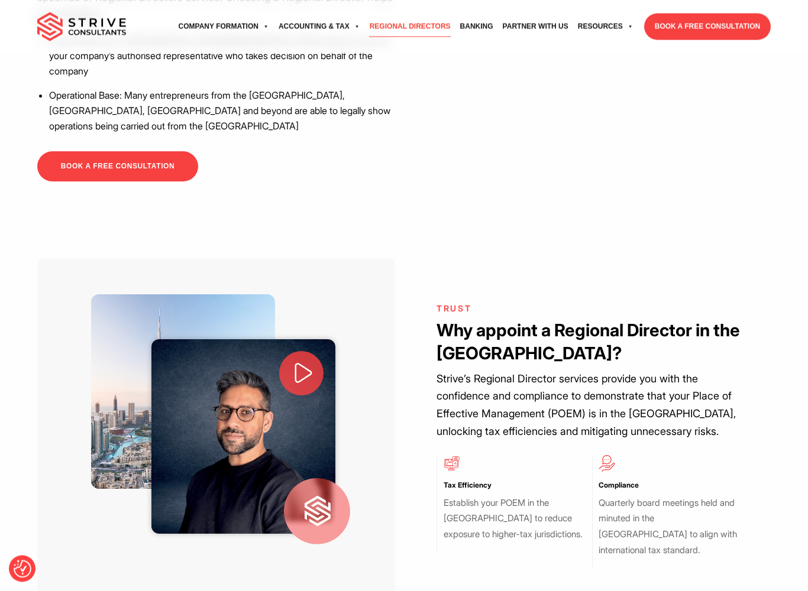
click at [302, 361] on icon at bounding box center [303, 373] width 25 height 25
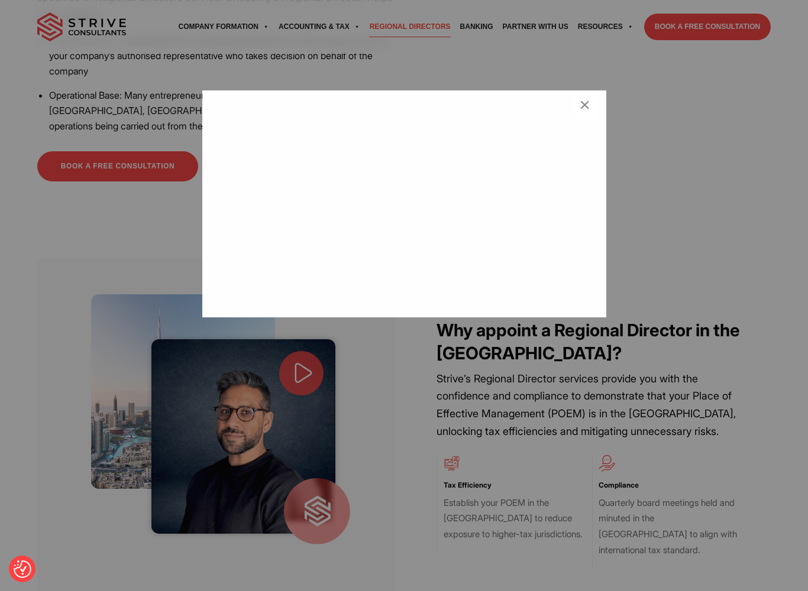
click at [416, 422] on div "×" at bounding box center [404, 295] width 808 height 591
click at [445, 461] on div "×" at bounding box center [404, 295] width 808 height 591
click at [584, 109] on span "×" at bounding box center [584, 107] width 11 height 24
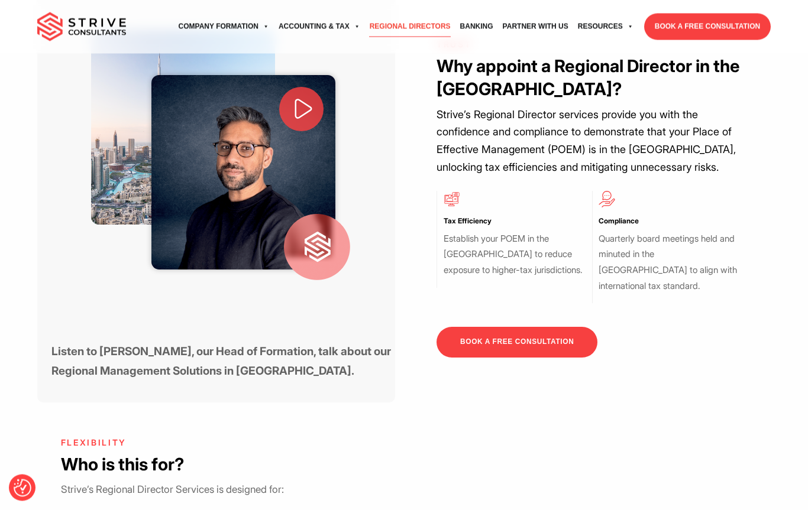
scroll to position [764, 0]
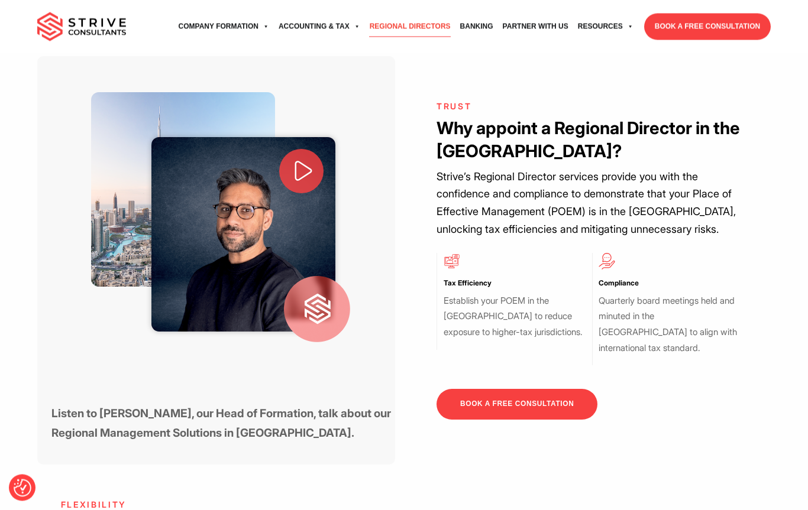
click at [449, 294] on p "Establish your POEM in the [GEOGRAPHIC_DATA] to reduce exposure to higher-tax j…" at bounding box center [515, 317] width 143 height 47
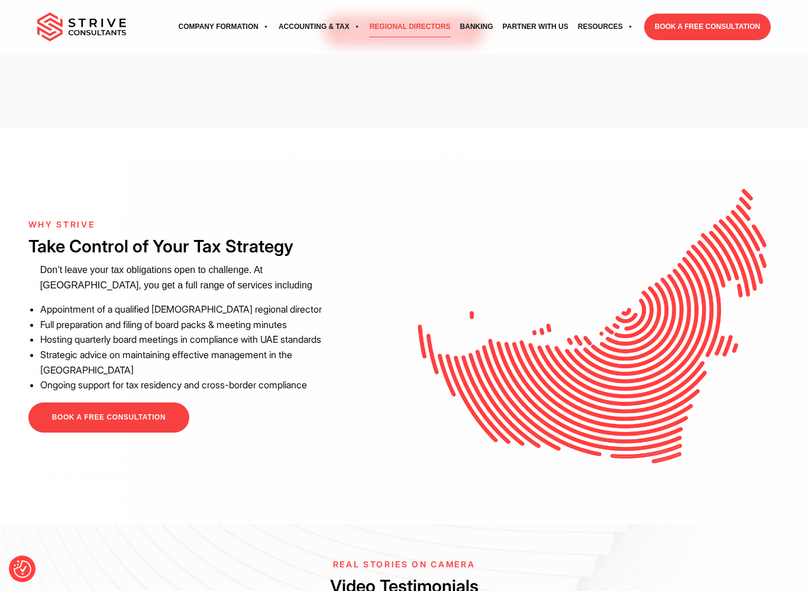
scroll to position [2661, 0]
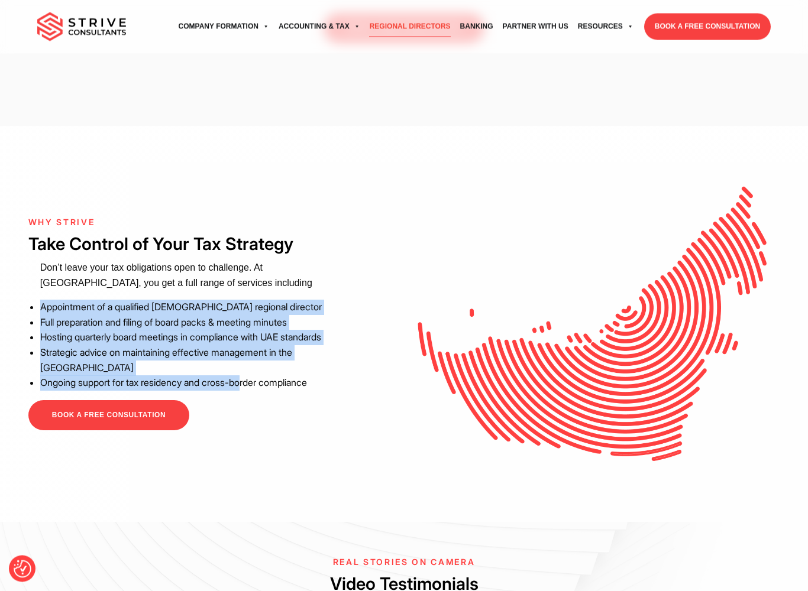
click at [260, 380] on div "WHY STRIVE Take Control of Your Tax Strategy Don’t leave your tax obligations o…" at bounding box center [216, 324] width 376 height 213
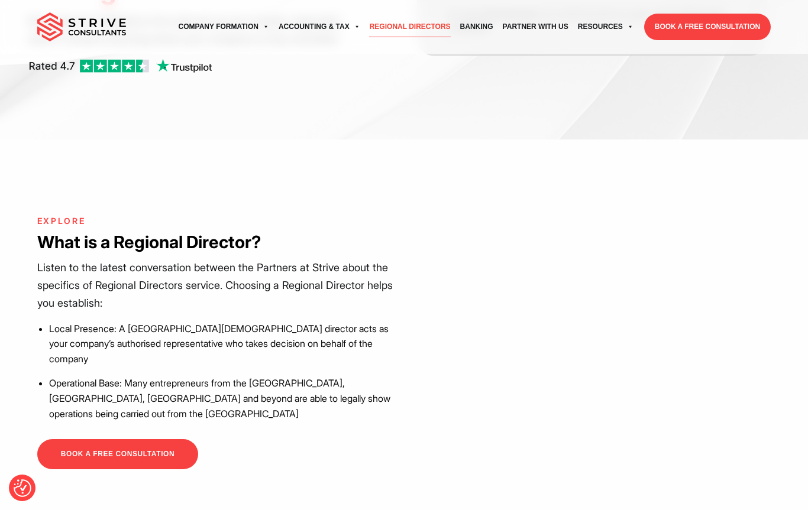
scroll to position [274, 0]
